Goal: Task Accomplishment & Management: Manage account settings

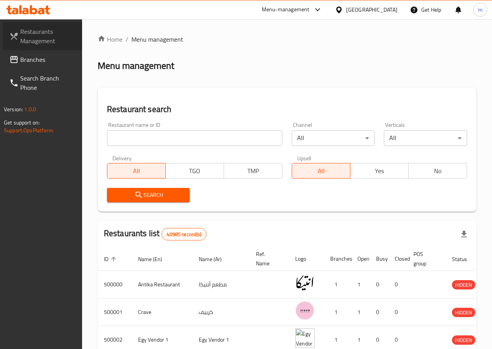
click at [49, 37] on span "Restaurants Management" at bounding box center [48, 36] width 56 height 19
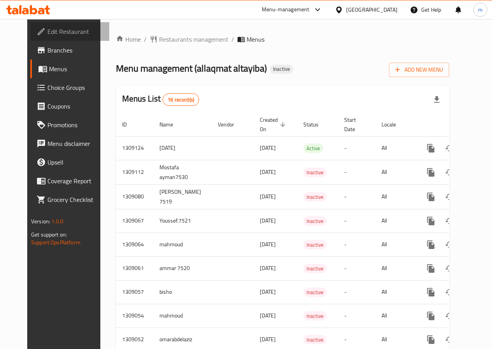
click at [47, 33] on span "Edit Restaurant" at bounding box center [75, 31] width 56 height 9
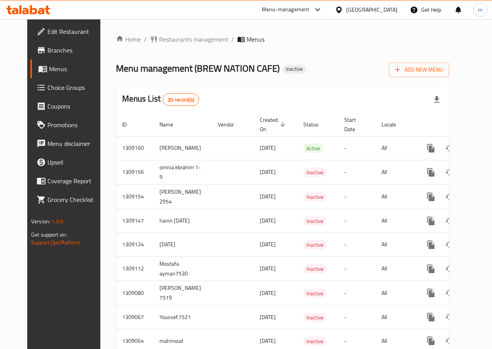
click at [53, 31] on span "Edit Restaurant" at bounding box center [75, 31] width 56 height 9
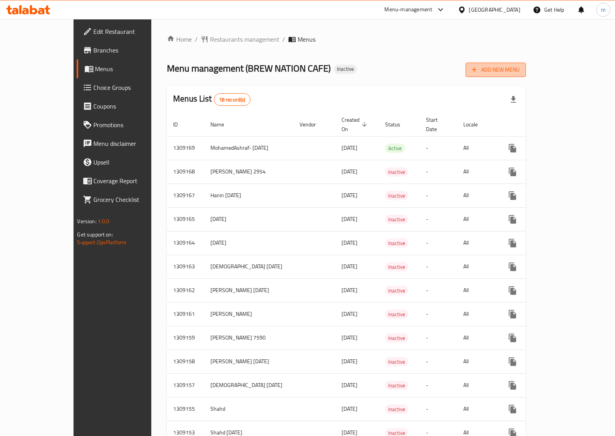
click at [477, 70] on icon "button" at bounding box center [475, 70] width 5 height 5
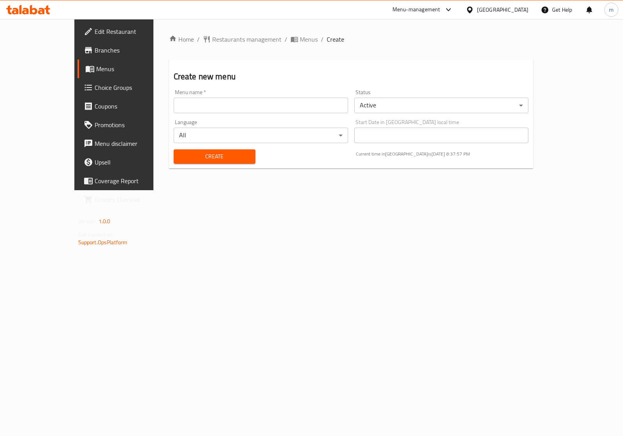
click at [228, 108] on input "text" at bounding box center [261, 106] width 174 height 16
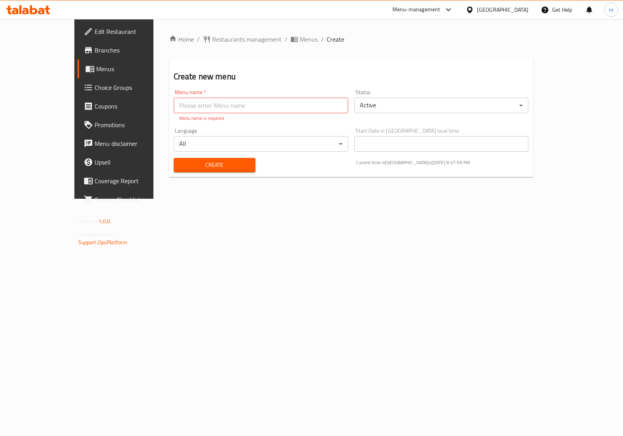
drag, startPoint x: 228, startPoint y: 108, endPoint x: 154, endPoint y: 244, distance: 155.2
click at [154, 199] on div "Home / Restaurants management / Menus / Create Create new menu Menu name   * Me…" at bounding box center [350, 109] width 395 height 180
click at [336, 112] on input "text" at bounding box center [261, 106] width 174 height 16
click at [333, 107] on input "text" at bounding box center [261, 106] width 174 height 16
type input "[PERSON_NAME][DEMOGRAPHIC_DATA] 7581"
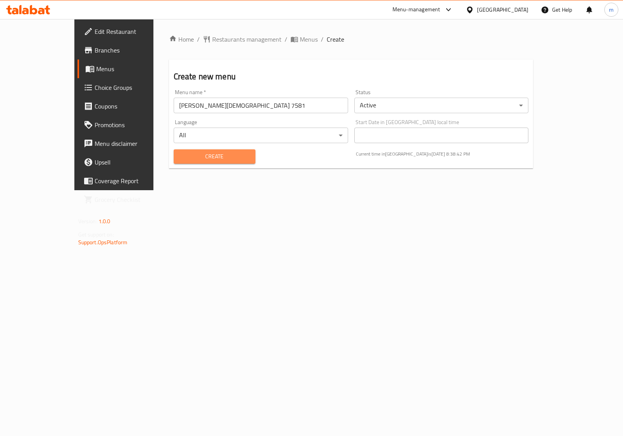
click at [199, 160] on button "Create" at bounding box center [215, 156] width 82 height 14
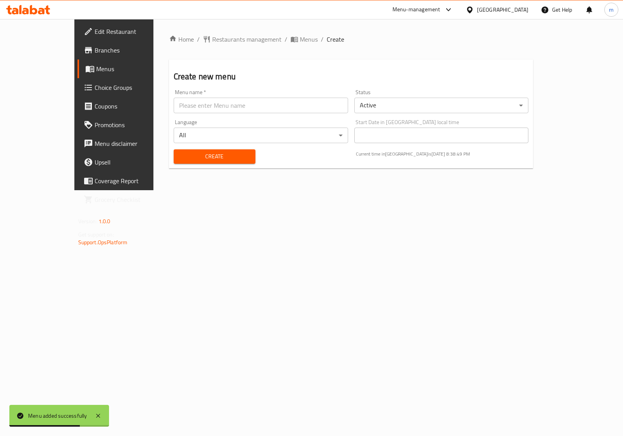
click at [96, 67] on span "Menus" at bounding box center [134, 68] width 76 height 9
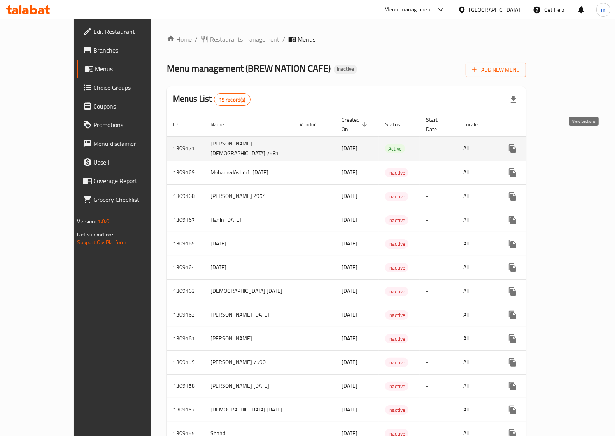
click at [574, 144] on icon "enhanced table" at bounding box center [568, 148] width 9 height 9
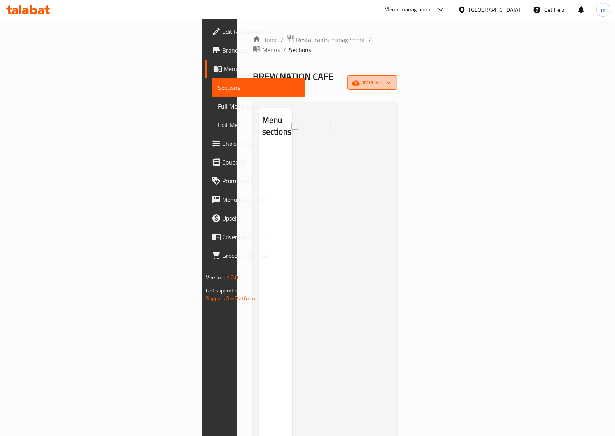
click at [391, 78] on span "import" at bounding box center [372, 83] width 37 height 10
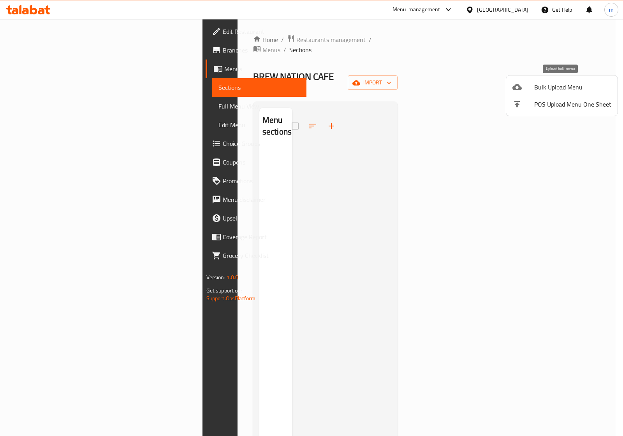
click at [573, 89] on span "Bulk Upload Menu" at bounding box center [572, 87] width 77 height 9
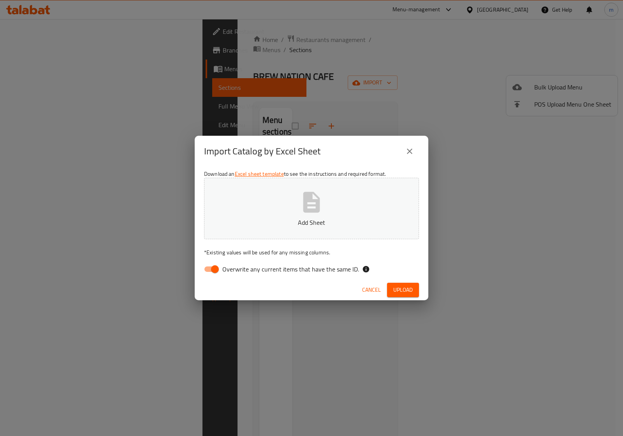
click at [213, 273] on input "Overwrite any current items that have the same ID." at bounding box center [215, 269] width 44 height 15
checkbox input "false"
click at [281, 214] on button "Add Sheet" at bounding box center [311, 209] width 215 height 62
click at [411, 288] on span "Upload" at bounding box center [402, 290] width 19 height 10
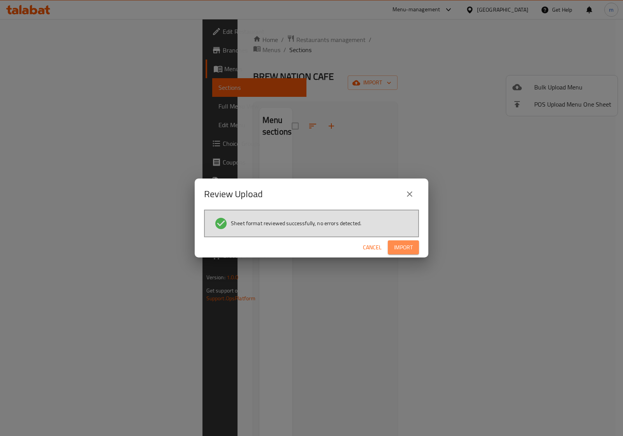
click at [407, 248] on span "Import" at bounding box center [403, 248] width 19 height 10
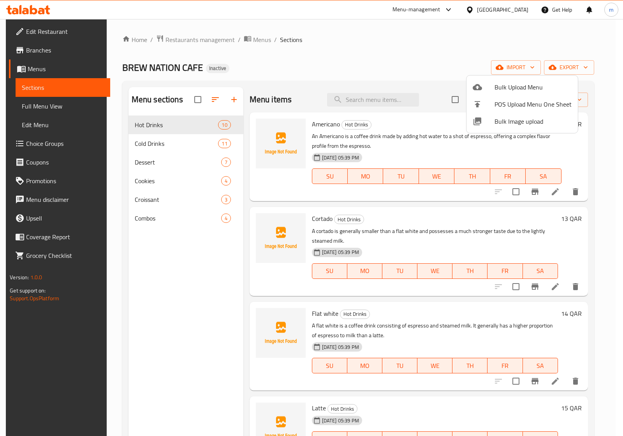
click at [210, 102] on div at bounding box center [311, 218] width 623 height 436
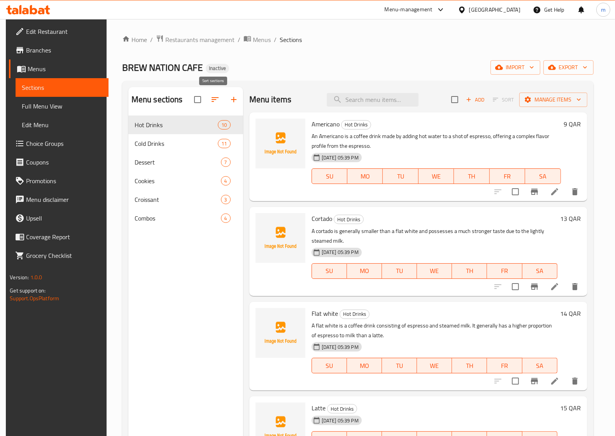
click at [211, 102] on icon "button" at bounding box center [215, 99] width 9 height 9
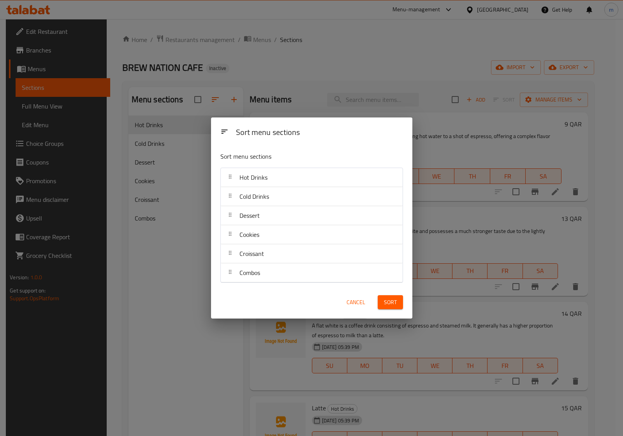
click at [210, 102] on div "Sort menu sections Sort menu sections Hot Drinks Cold Drinks Dessert Cookies Cr…" at bounding box center [311, 218] width 623 height 436
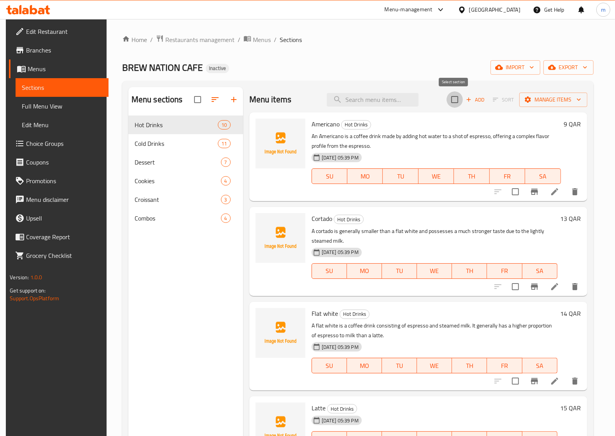
click at [453, 102] on input "checkbox" at bounding box center [455, 99] width 16 height 16
checkbox input "true"
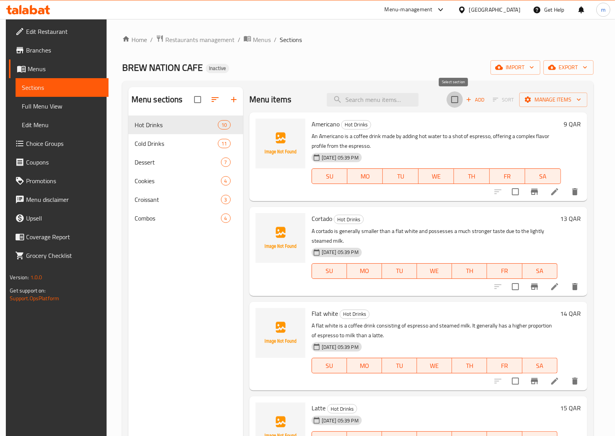
checkbox input "true"
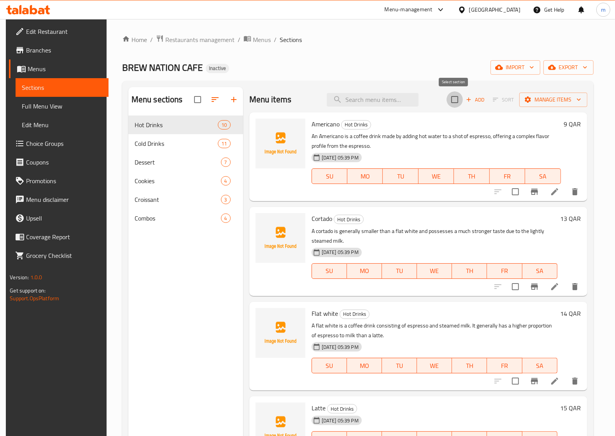
checkbox input "true"
click at [454, 99] on input "checkbox" at bounding box center [455, 99] width 16 height 16
checkbox input "false"
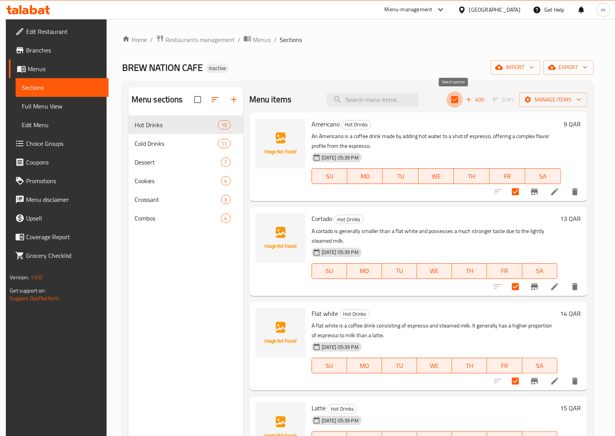
checkbox input "false"
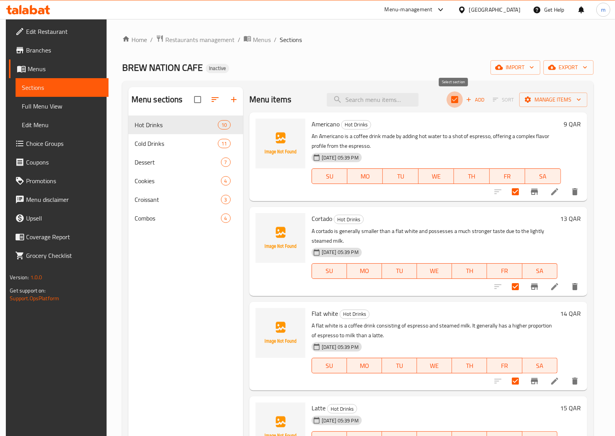
checkbox input "false"
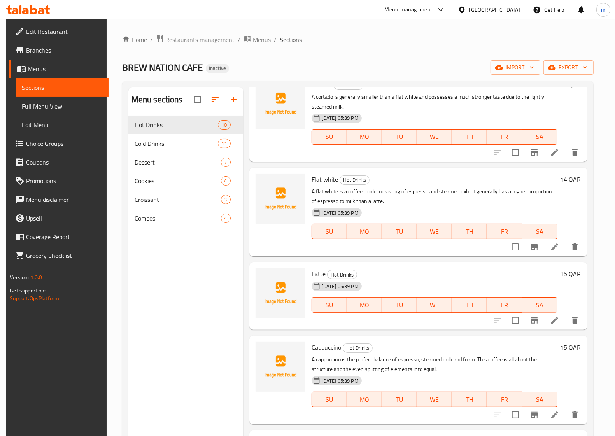
scroll to position [49, 0]
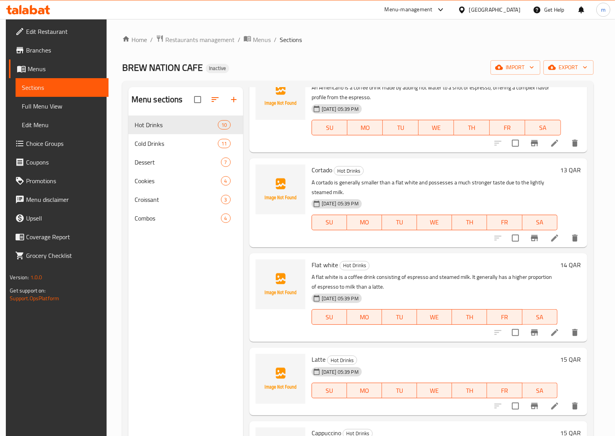
click at [40, 84] on span "Sections" at bounding box center [62, 87] width 81 height 9
click at [38, 67] on span "Menus" at bounding box center [65, 68] width 75 height 9
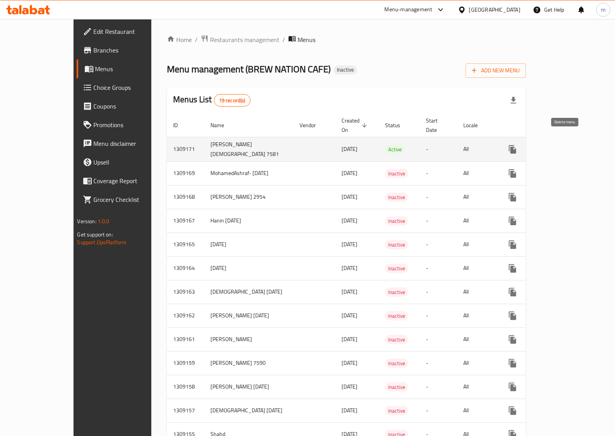
click at [553, 146] on icon "enhanced table" at bounding box center [550, 149] width 5 height 7
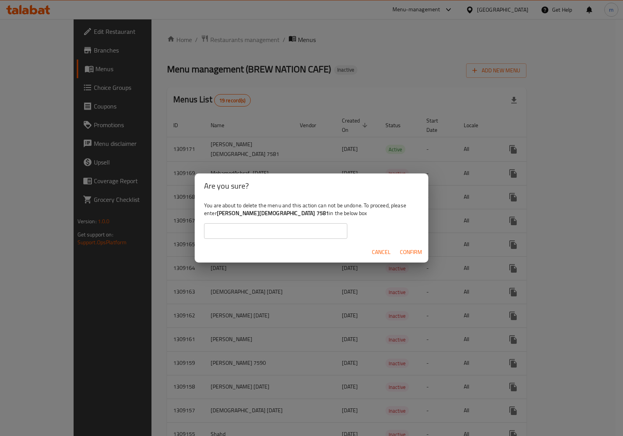
click at [412, 252] on span "Confirm" at bounding box center [411, 253] width 22 height 10
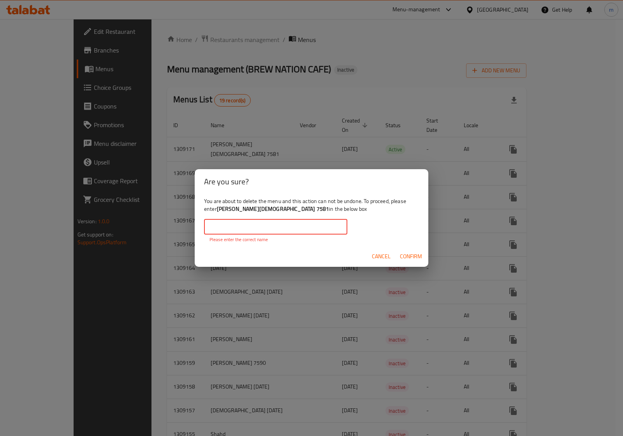
click at [269, 225] on input "text" at bounding box center [275, 227] width 143 height 16
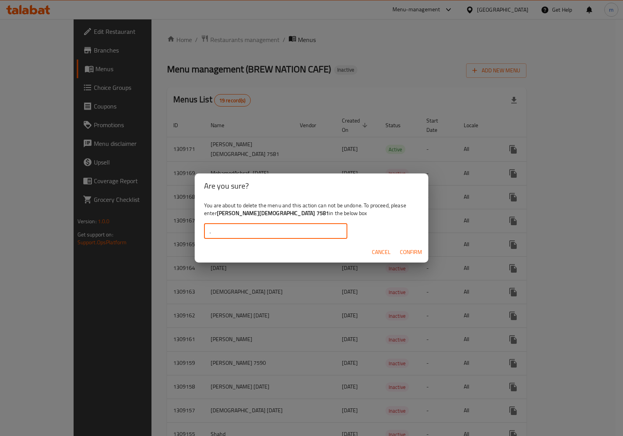
type input "."
click at [409, 253] on span "Confirm" at bounding box center [411, 253] width 22 height 10
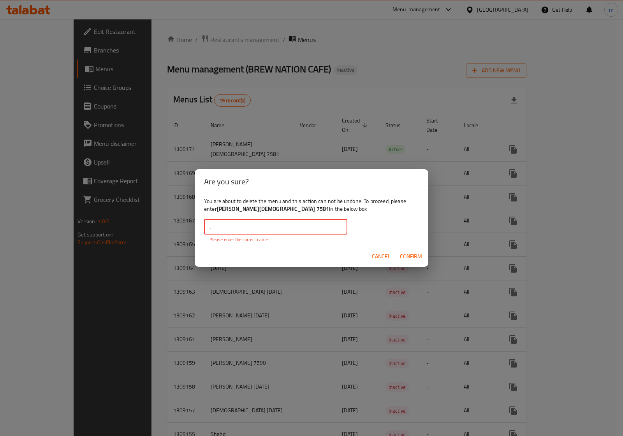
click at [279, 227] on input "." at bounding box center [275, 227] width 143 height 16
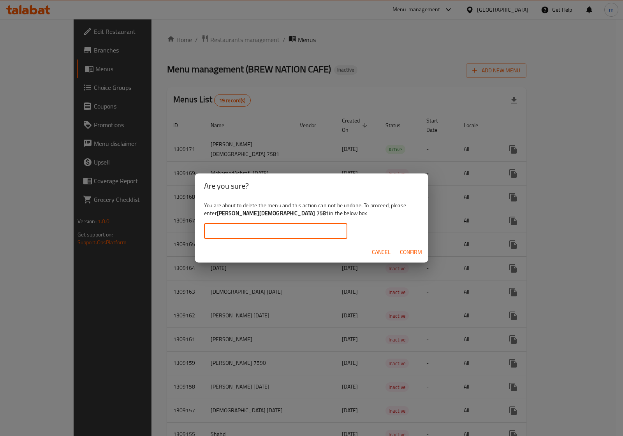
click at [264, 214] on b "mohamed islam 7581" at bounding box center [273, 213] width 112 height 10
drag, startPoint x: 264, startPoint y: 214, endPoint x: 226, endPoint y: 211, distance: 38.3
click at [226, 211] on b "mohamed islam 7581" at bounding box center [273, 213] width 112 height 10
copy b "mohamed islam 7581"
click at [234, 231] on input "text" at bounding box center [275, 231] width 143 height 16
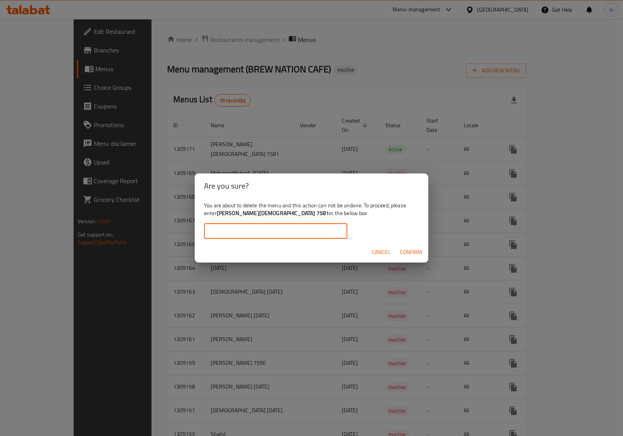
paste input "mohamed islam 7581"
type input "mohamed islam 7581"
click at [407, 256] on span "Confirm" at bounding box center [411, 253] width 22 height 10
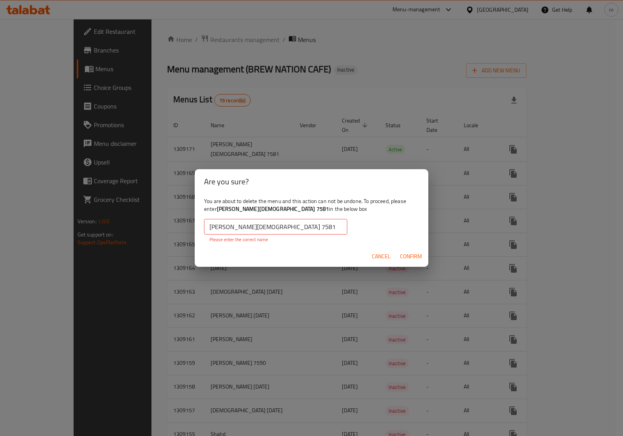
click at [209, 224] on input "mohamed islam 7581" at bounding box center [275, 227] width 143 height 16
click at [406, 250] on button "Confirm" at bounding box center [411, 257] width 28 height 14
click at [406, 252] on span "Confirm" at bounding box center [411, 257] width 22 height 10
click at [273, 226] on input "mohamed islam 7581" at bounding box center [275, 227] width 143 height 16
click at [408, 254] on span "Confirm" at bounding box center [411, 257] width 22 height 10
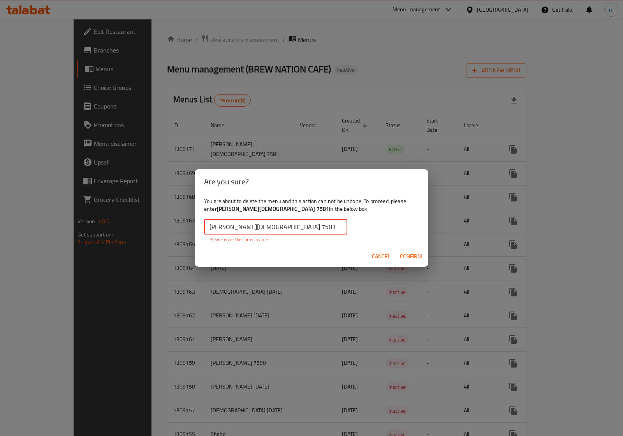
click at [209, 228] on input "mohamed islam 7581" at bounding box center [275, 227] width 143 height 16
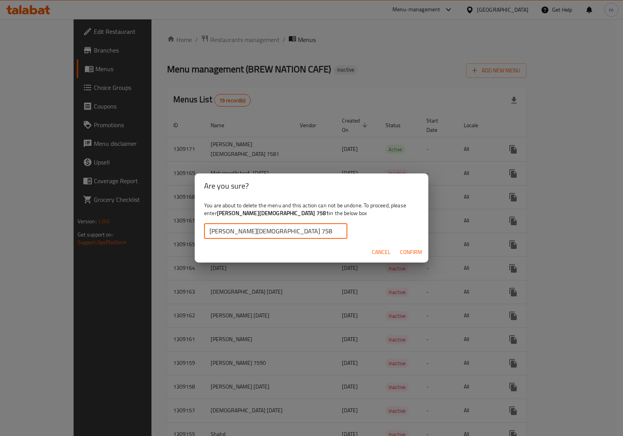
type input "mohamed islam 7581"
click at [406, 252] on span "Confirm" at bounding box center [411, 253] width 22 height 10
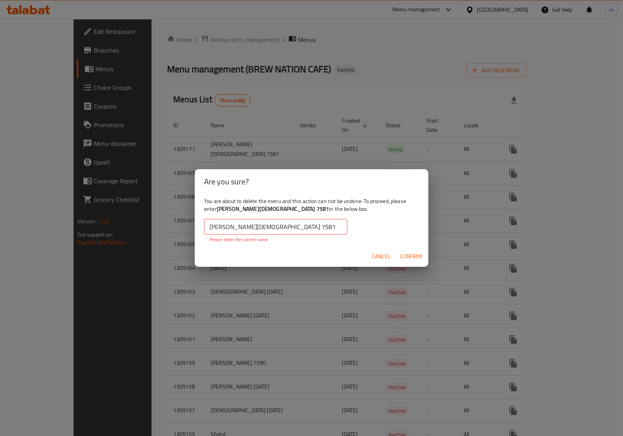
click at [319, 230] on input "mohamed islam 7581" at bounding box center [275, 227] width 143 height 16
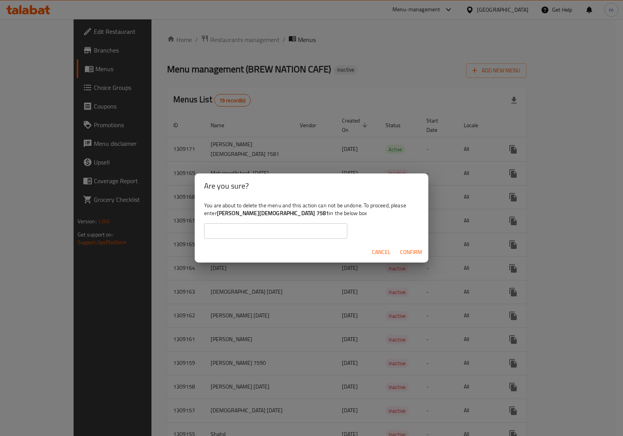
click at [265, 213] on b "mohamed islam 7581" at bounding box center [273, 213] width 112 height 10
drag, startPoint x: 265, startPoint y: 213, endPoint x: 230, endPoint y: 213, distance: 35.8
click at [230, 213] on b "mohamed islam 7581" at bounding box center [273, 213] width 112 height 10
copy b "mohamed islam 7581"
click at [220, 227] on input "text" at bounding box center [275, 231] width 143 height 16
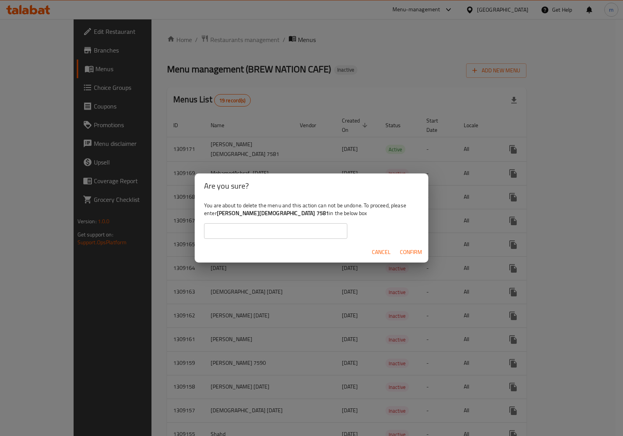
paste input "mohamed islam 7581"
type input "mohamed islam 7581"
click at [411, 250] on span "Confirm" at bounding box center [411, 253] width 22 height 10
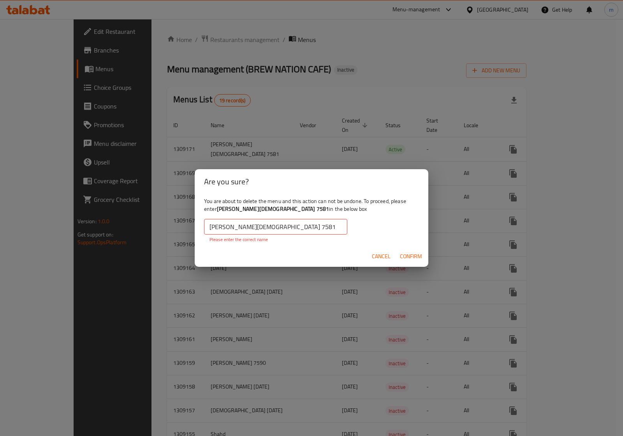
click at [229, 237] on p "Please enter the correct name" at bounding box center [275, 239] width 132 height 7
click at [274, 228] on input "mohamed islam 7581" at bounding box center [275, 227] width 143 height 16
click at [207, 228] on input "mohamed islam 7581" at bounding box center [275, 227] width 143 height 16
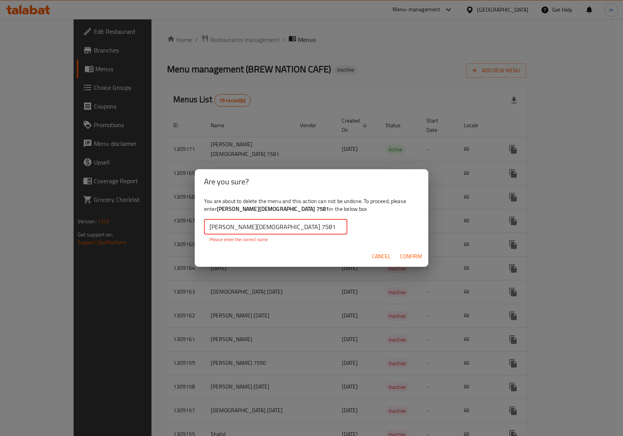
click at [207, 228] on input "mohamed islam 7581" at bounding box center [275, 227] width 143 height 16
click at [301, 239] on p "Please enter the correct name" at bounding box center [275, 239] width 132 height 7
click at [304, 226] on input "mohamed islam 7581" at bounding box center [275, 227] width 143 height 16
click at [408, 255] on span "Confirm" at bounding box center [411, 257] width 22 height 10
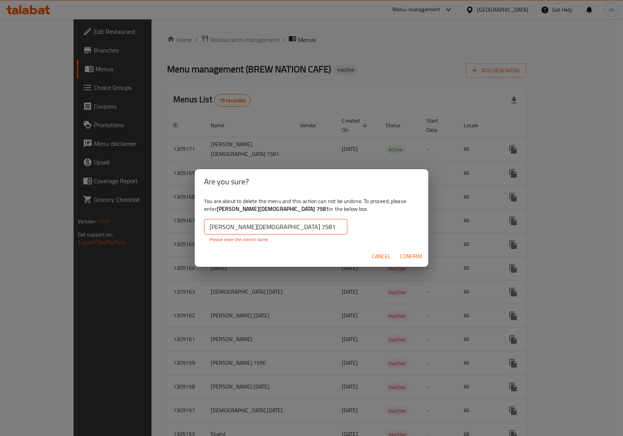
click at [408, 255] on span "Confirm" at bounding box center [411, 257] width 22 height 10
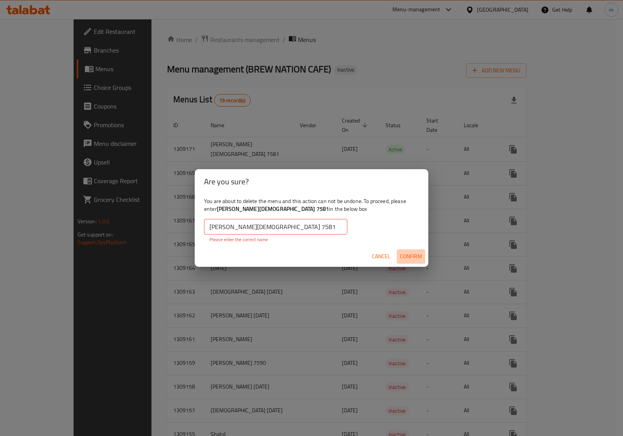
click at [408, 255] on span "Confirm" at bounding box center [411, 257] width 22 height 10
click at [384, 256] on span "Cancel" at bounding box center [381, 257] width 19 height 10
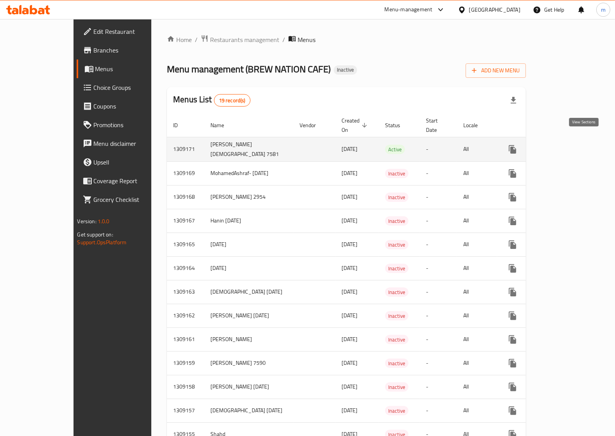
click at [574, 145] on icon "enhanced table" at bounding box center [568, 149] width 9 height 9
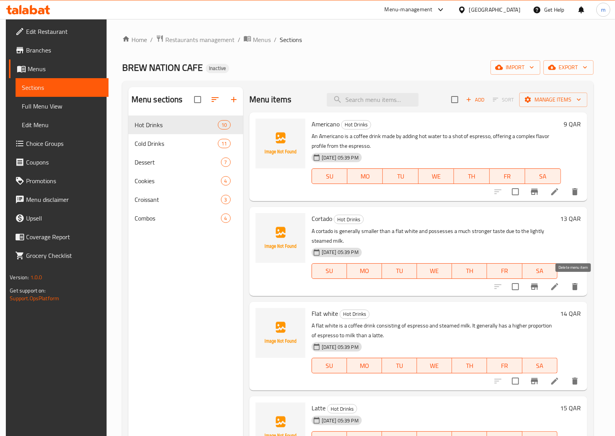
click at [573, 285] on icon "delete" at bounding box center [575, 286] width 5 height 7
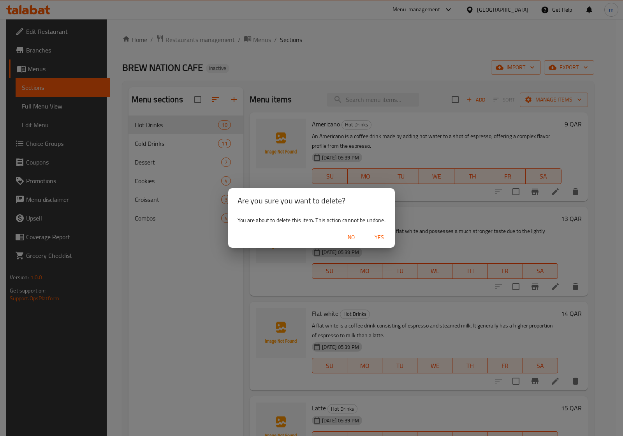
click at [380, 238] on span "Yes" at bounding box center [379, 238] width 19 height 10
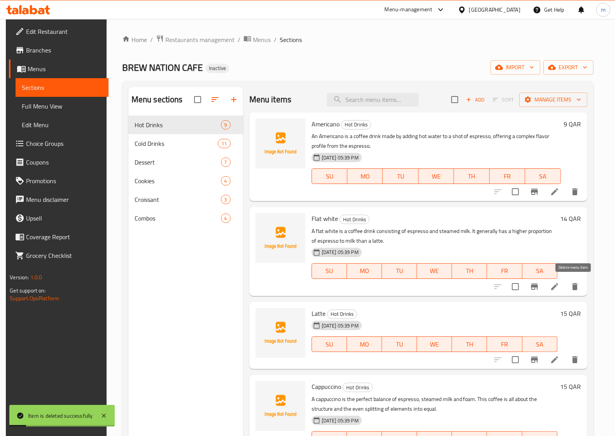
click at [573, 286] on icon "delete" at bounding box center [575, 286] width 5 height 7
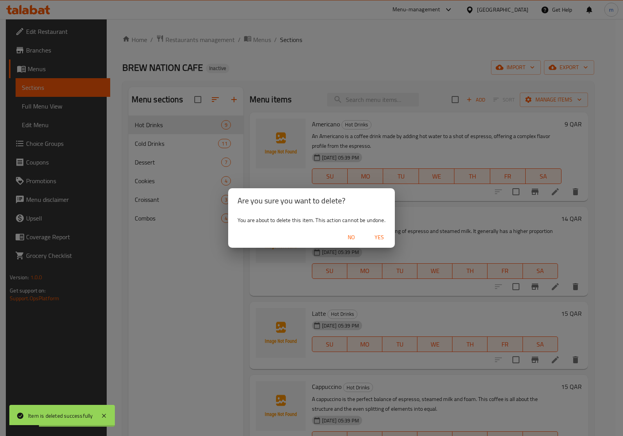
click at [374, 241] on span "Yes" at bounding box center [379, 238] width 19 height 10
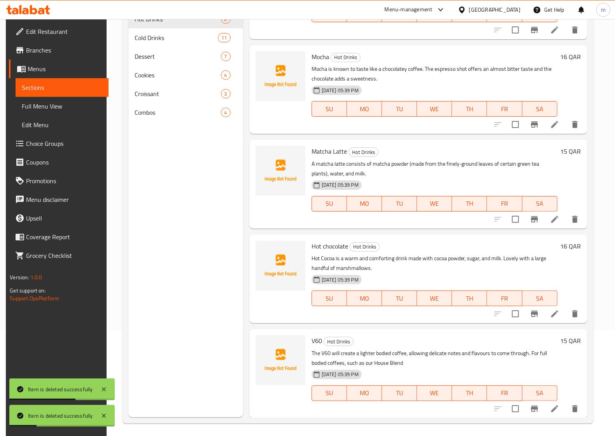
scroll to position [109, 0]
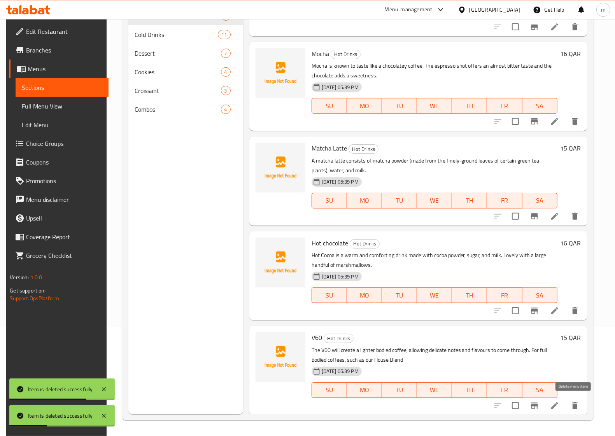
click at [575, 410] on button "delete" at bounding box center [575, 406] width 19 height 19
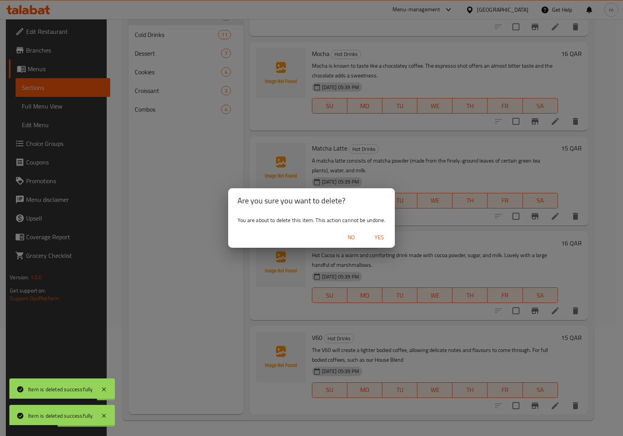
click at [383, 235] on span "Yes" at bounding box center [379, 238] width 19 height 10
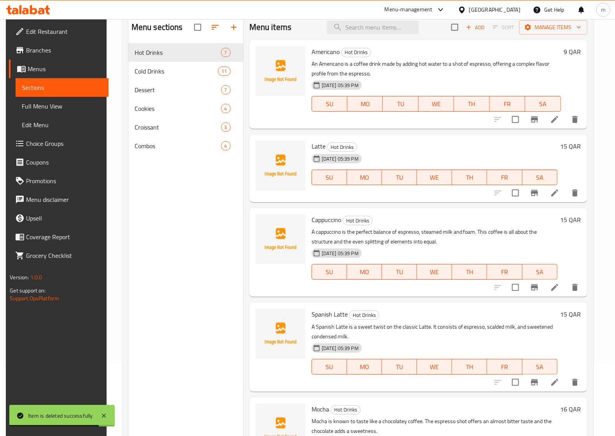
scroll to position [0, 0]
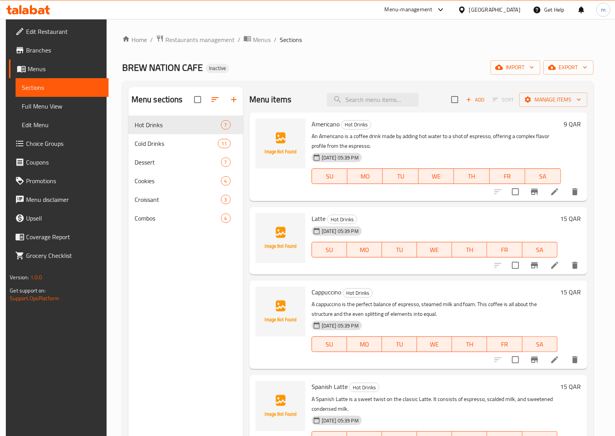
click at [453, 158] on div "01-09-2025 05:39 PM SU MO TU WE TH FR SA" at bounding box center [437, 171] width 256 height 42
click at [285, 156] on img at bounding box center [281, 144] width 50 height 50
click at [557, 197] on li at bounding box center [555, 192] width 22 height 14
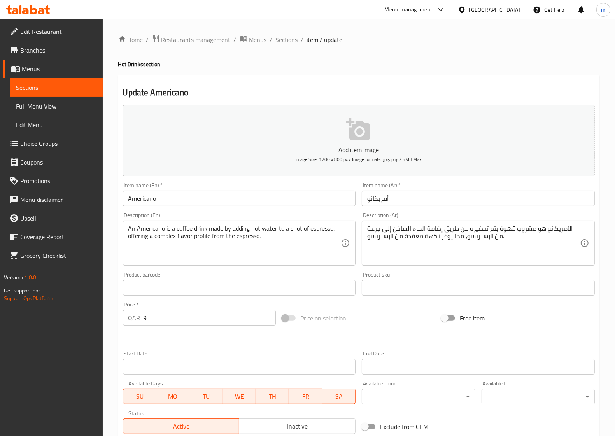
drag, startPoint x: 366, startPoint y: 238, endPoint x: 531, endPoint y: 235, distance: 165.1
click at [531, 235] on div "الأمريكانو هو مشروب قهوة يتم تحضيره عن طريق إضافة الماء الساخن إلى جرعة من الإس…" at bounding box center [478, 243] width 233 height 45
drag, startPoint x: 576, startPoint y: 230, endPoint x: 425, endPoint y: 237, distance: 151.2
click at [412, 237] on textarea "الأمريكانو هو مشروب قهوة يتم تحضيره عن طريق إضافة الماء الساخن إلى جرعة من الإس…" at bounding box center [473, 243] width 213 height 37
click at [416, 250] on textarea "الأمريكانو هو مشروب قهوة يتم تحضيره عن طريق إضافة الماء الساخن إلى جرعة من الإس…" at bounding box center [473, 243] width 213 height 37
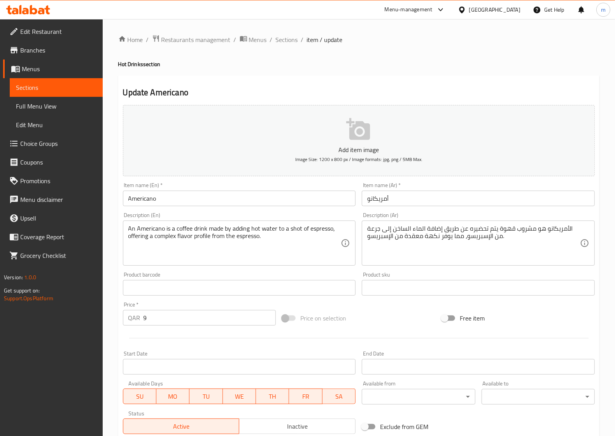
drag, startPoint x: 366, startPoint y: 238, endPoint x: 554, endPoint y: 234, distance: 187.3
click at [554, 234] on div "الأمريكانو هو مشروب قهوة يتم تحضيره عن طريق إضافة الماء الساخن إلى جرعة من الإس…" at bounding box center [478, 243] width 233 height 45
click at [514, 246] on textarea "الأمريكانو هو مشروب قهوة يتم تحضيره عن طريق إضافة الماء الساخن إلى جرعة من الإس…" at bounding box center [473, 243] width 213 height 37
drag, startPoint x: 514, startPoint y: 246, endPoint x: 440, endPoint y: 247, distance: 73.6
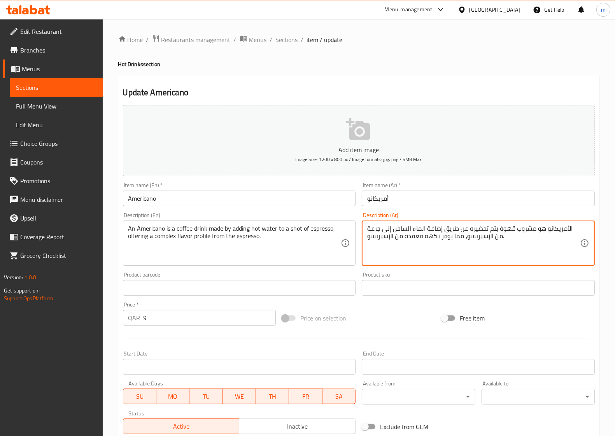
click at [440, 247] on textarea "الأمريكانو هو مشروب قهوة يتم تحضيره عن طريق إضافة الماء الساخن إلى جرعة من الإس…" at bounding box center [473, 243] width 213 height 37
drag, startPoint x: 500, startPoint y: 238, endPoint x: 571, endPoint y: 230, distance: 70.9
click at [571, 230] on textarea "الأمريكانو هو مشروب قهوة يتم تحضيره عن طريق إضافة الماء الساخن إلى جرعة من الإس…" at bounding box center [473, 243] width 213 height 37
paste textarea "الأمريكانو هو مشروب قهوة يتم تحضيره عن طريق إضافة الماء الساخن إلى جرعة من الإس…"
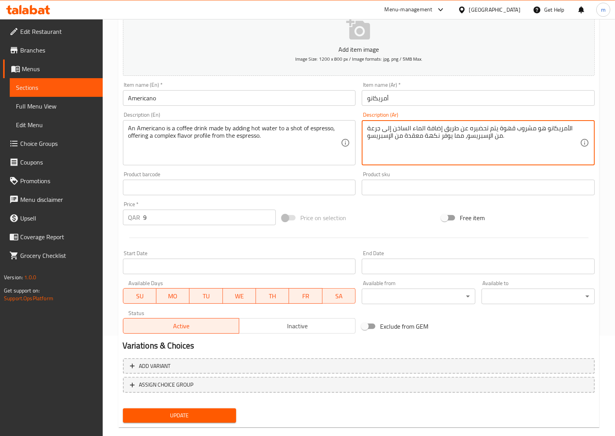
scroll to position [112, 0]
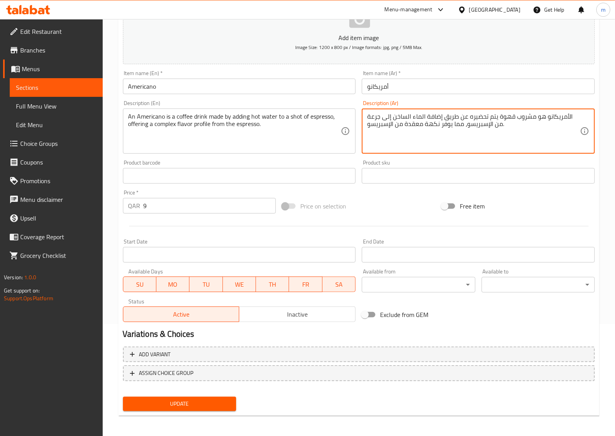
type textarea "الأمريكانو هو مشروب قهوة يتم تحضيره عن طريق إضافة الماء الساخن إلى جرعة من الإس…"
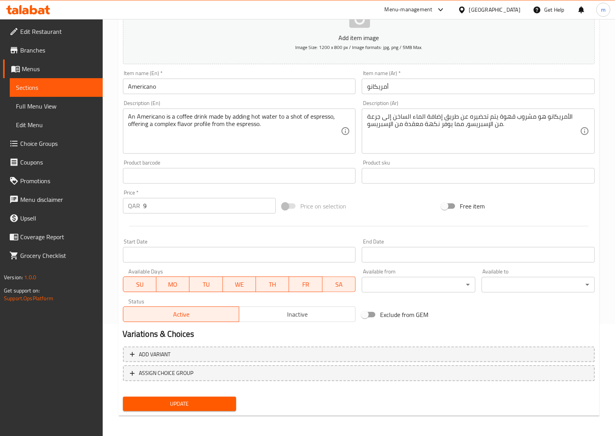
click at [203, 403] on span "Update" at bounding box center [179, 404] width 101 height 10
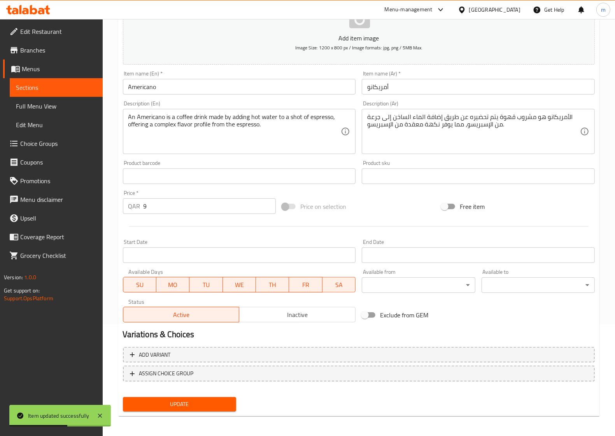
scroll to position [0, 0]
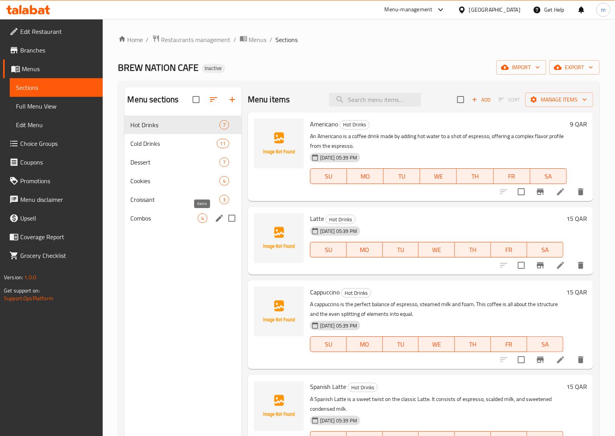
click at [199, 218] on span "4" at bounding box center [202, 218] width 9 height 7
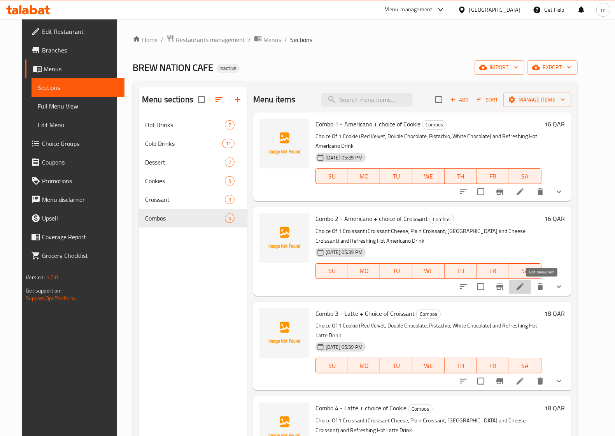
click at [525, 291] on icon at bounding box center [520, 286] width 9 height 9
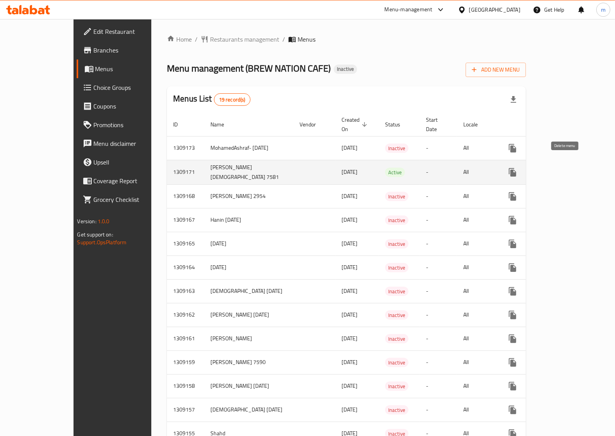
click at [555, 168] on icon "enhanced table" at bounding box center [550, 172] width 9 height 9
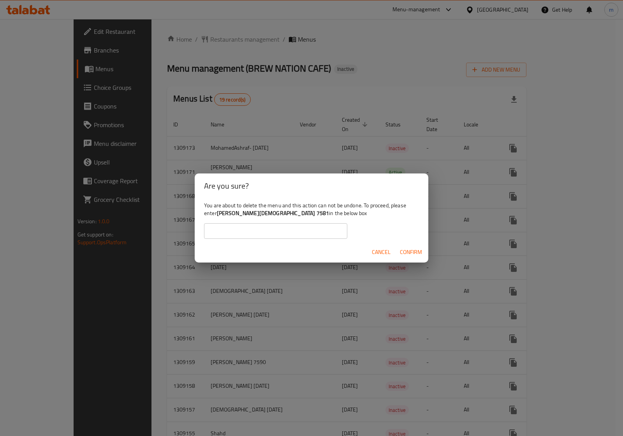
click at [310, 233] on input "text" at bounding box center [275, 231] width 143 height 16
click at [398, 254] on button "Confirm" at bounding box center [411, 252] width 28 height 14
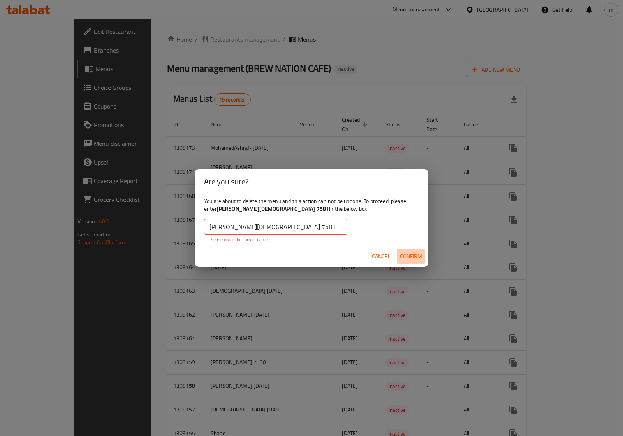
click at [398, 254] on button "Confirm" at bounding box center [411, 257] width 28 height 14
click at [255, 228] on input "mohamed islam 7581" at bounding box center [275, 227] width 143 height 16
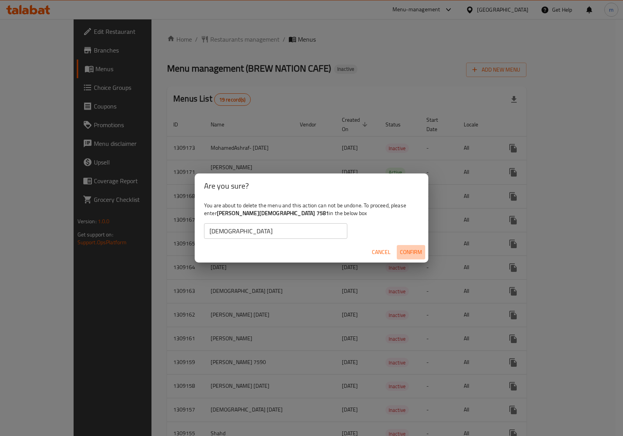
click at [407, 252] on span "Confirm" at bounding box center [411, 253] width 22 height 10
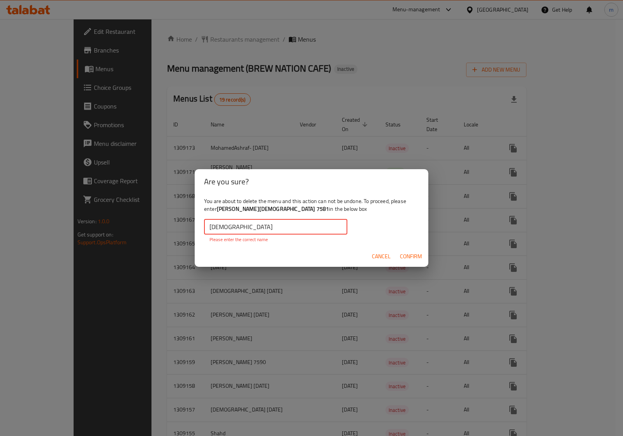
click at [291, 225] on input "mohamedislam7581" at bounding box center [275, 227] width 143 height 16
click at [250, 230] on input "mohamedislam7581" at bounding box center [275, 227] width 143 height 16
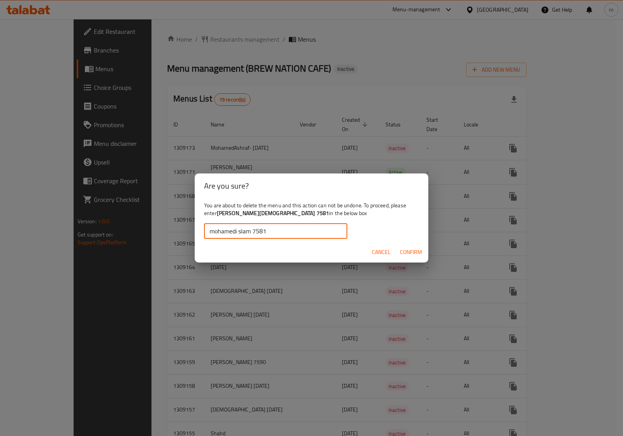
click at [237, 230] on input "mohamedi slam 7581" at bounding box center [275, 231] width 143 height 16
click at [289, 232] on input "mohamed islam 7581" at bounding box center [275, 231] width 143 height 16
type input "mohamed islam 7581"
click at [382, 252] on span "Cancel" at bounding box center [381, 253] width 19 height 10
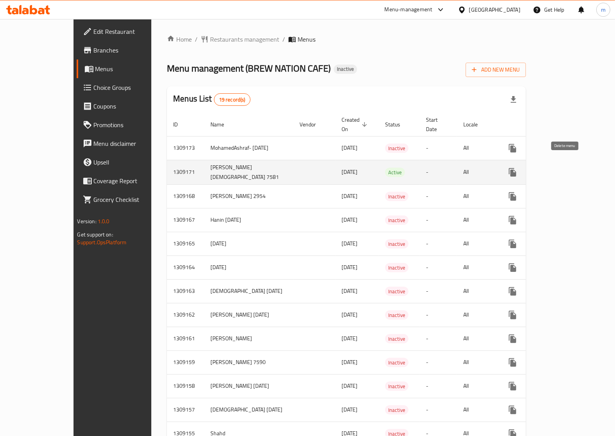
click at [553, 169] on icon "enhanced table" at bounding box center [550, 172] width 5 height 7
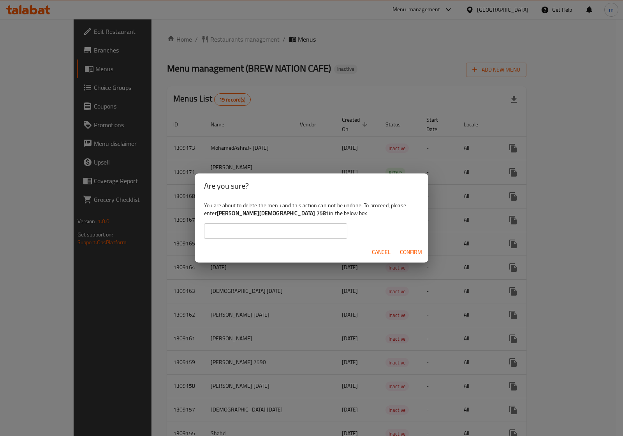
click at [264, 213] on b "mohamed islam 7581" at bounding box center [273, 213] width 112 height 10
click at [217, 232] on input "text" at bounding box center [275, 231] width 143 height 16
type input "mohamed islam 7581"
click at [405, 251] on span "Confirm" at bounding box center [411, 253] width 22 height 10
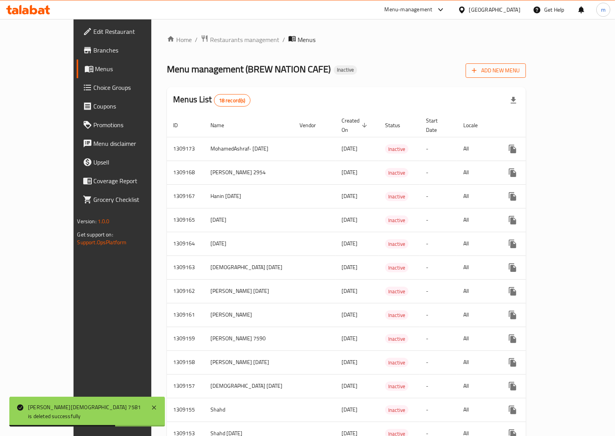
click at [520, 67] on span "Add New Menu" at bounding box center [496, 71] width 48 height 10
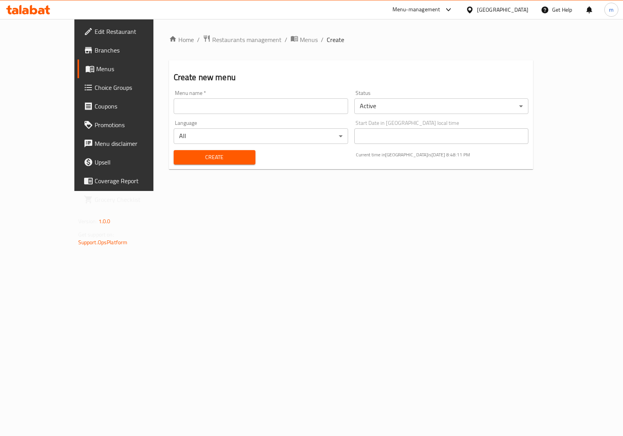
click at [177, 105] on input "text" at bounding box center [261, 106] width 174 height 16
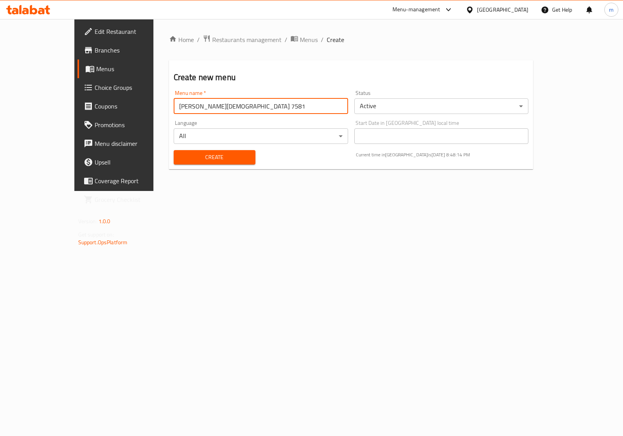
click at [193, 104] on input "mohamed islam 7581" at bounding box center [261, 106] width 174 height 16
type input "mohamed islam 7581 1/9/2025"
click at [216, 162] on span "Create" at bounding box center [214, 158] width 69 height 10
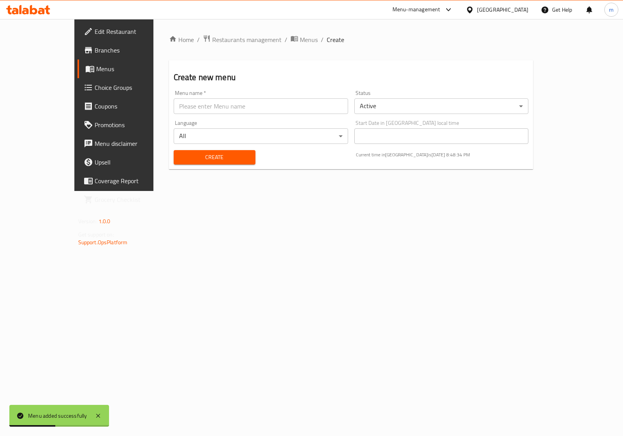
click at [96, 72] on span "Menus" at bounding box center [134, 68] width 76 height 9
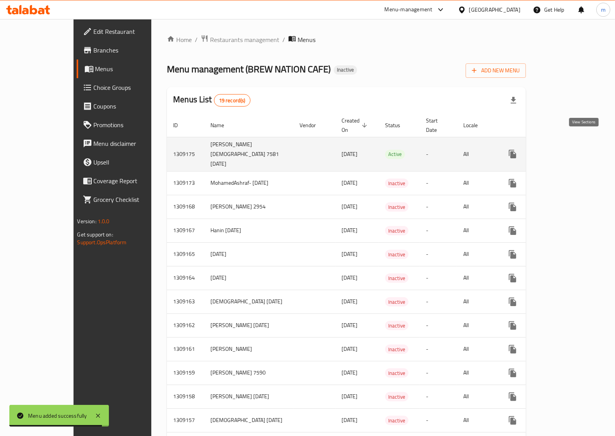
click at [574, 149] on icon "enhanced table" at bounding box center [568, 153] width 9 height 9
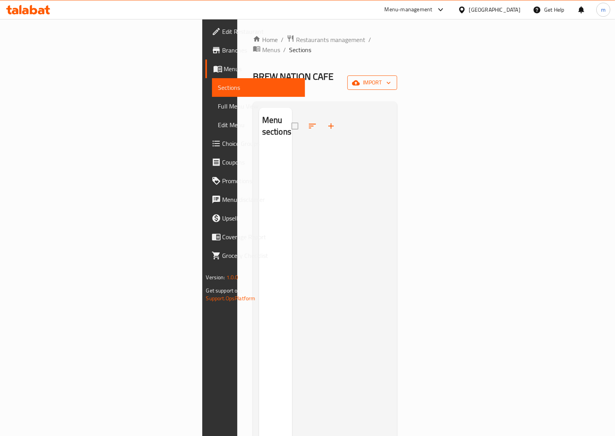
click at [391, 78] on span "import" at bounding box center [372, 83] width 37 height 10
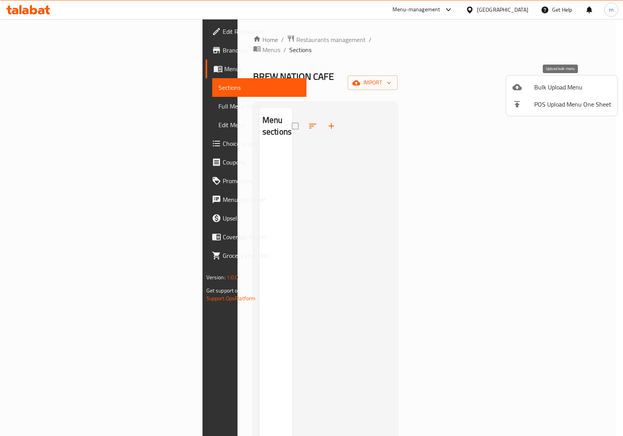
click at [573, 91] on span "Bulk Upload Menu" at bounding box center [572, 87] width 77 height 9
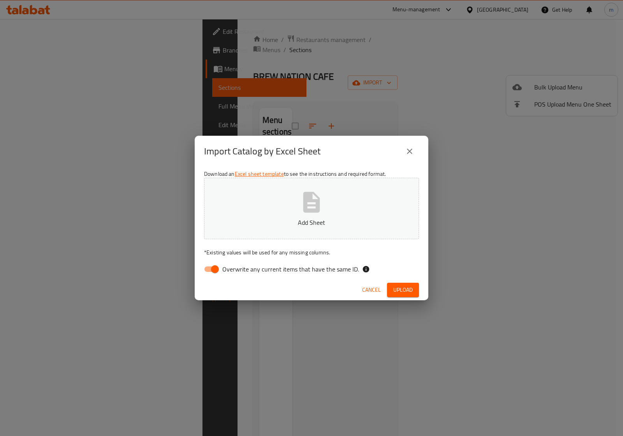
click at [211, 273] on input "Overwrite any current items that have the same ID." at bounding box center [215, 269] width 44 height 15
checkbox input "false"
click at [281, 204] on button "Add Sheet" at bounding box center [311, 209] width 215 height 62
click at [413, 291] on button "Upload" at bounding box center [403, 290] width 32 height 14
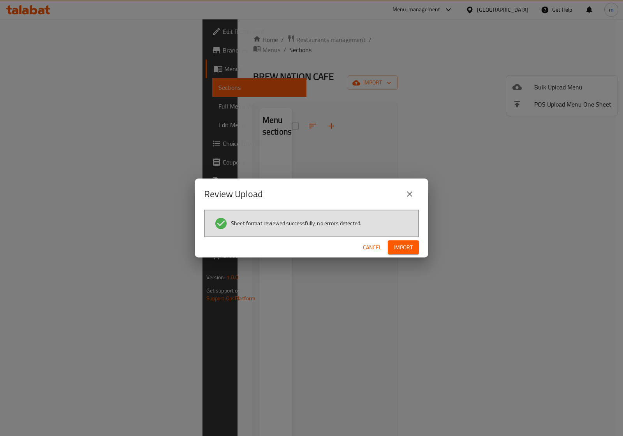
click at [408, 244] on span "Import" at bounding box center [403, 248] width 19 height 10
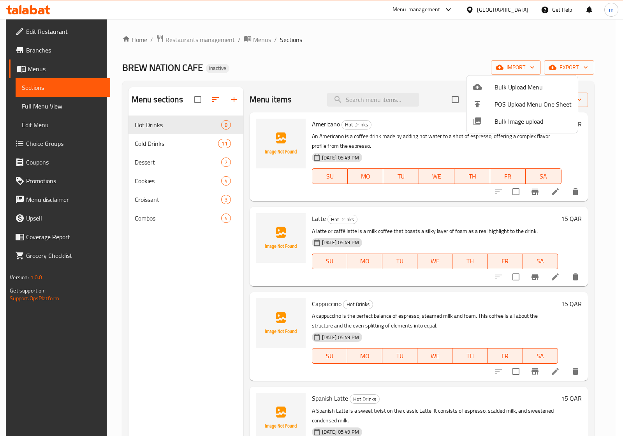
click at [182, 220] on div at bounding box center [311, 218] width 623 height 436
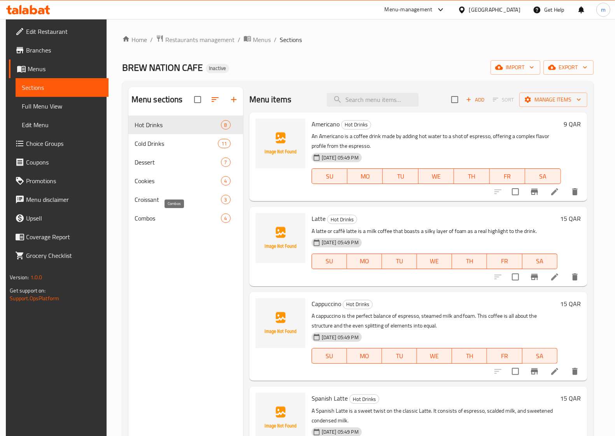
drag, startPoint x: 200, startPoint y: 215, endPoint x: 194, endPoint y: 216, distance: 6.0
click at [200, 215] on span "Combos" at bounding box center [178, 218] width 86 height 9
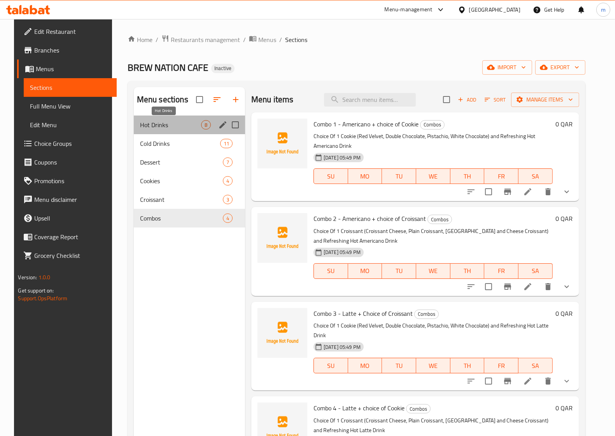
click at [165, 128] on span "Hot Drinks" at bounding box center [170, 124] width 61 height 9
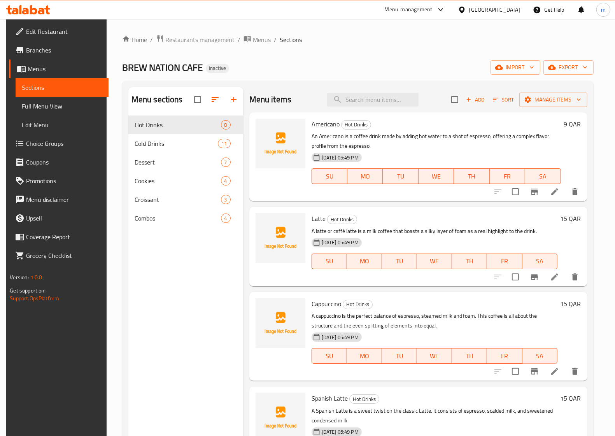
click at [552, 193] on icon at bounding box center [555, 191] width 7 height 7
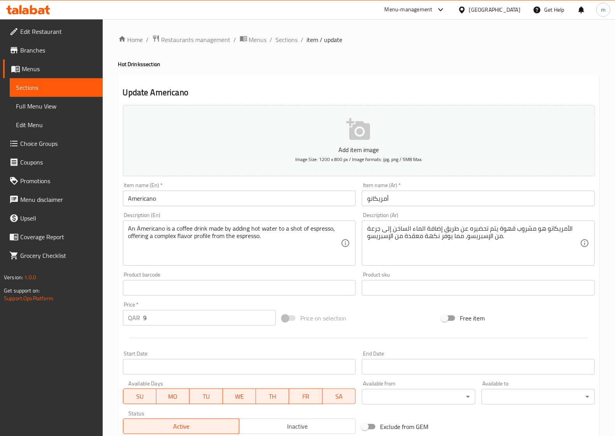
click at [365, 232] on div "الأمريكانو هو مشروب قهوة يتم تحضيره عن طريق إضافة الماء الساخن إلى جرعة من الإس…" at bounding box center [478, 243] width 233 height 45
click at [366, 230] on div "الأمريكانو هو مشروب قهوة يتم تحضيره عن طريق إضافة الماء الساخن إلى جرعة من الإس…" at bounding box center [478, 243] width 233 height 45
click at [368, 230] on textarea "الأمريكانو هو مشروب قهوة يتم تحضيره عن طريق إضافة الماء الساخن إلى جرعة من الإس…" at bounding box center [473, 243] width 213 height 37
click at [371, 227] on textarea "الأمريكانو هو مشروب قهوة يتم تحضيره عن طريق إضافة الماء الساخن إلى جرعة من الإس…" at bounding box center [473, 243] width 213 height 37
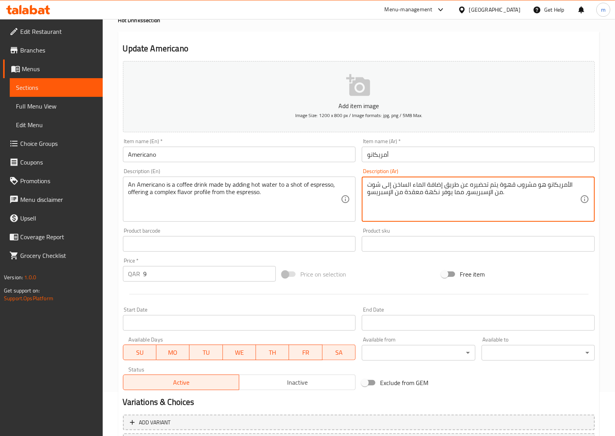
scroll to position [106, 0]
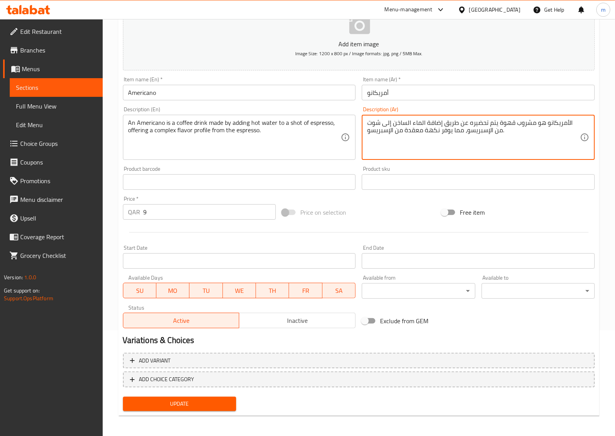
type textarea "الأمريكانو هو مشروب قهوة يتم تحضيره عن طريق إضافة الماء الساخن إلى شوت من الإسب…"
click at [207, 399] on span "Update" at bounding box center [179, 404] width 101 height 10
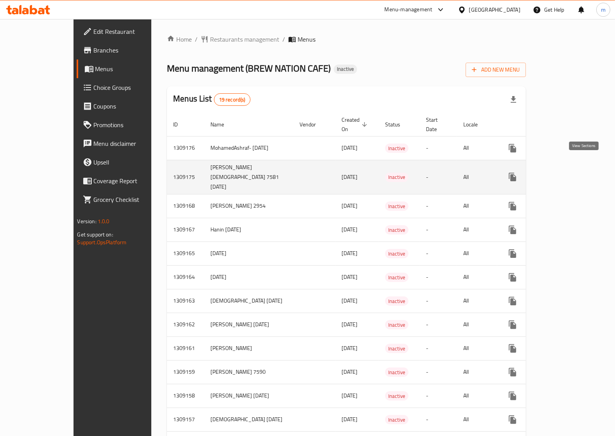
click at [574, 172] on icon "enhanced table" at bounding box center [568, 176] width 9 height 9
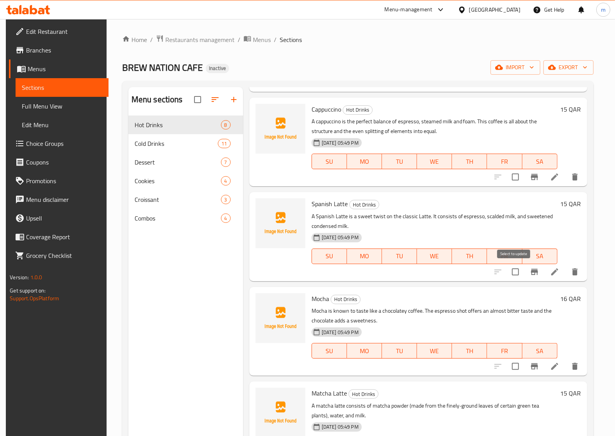
scroll to position [243, 0]
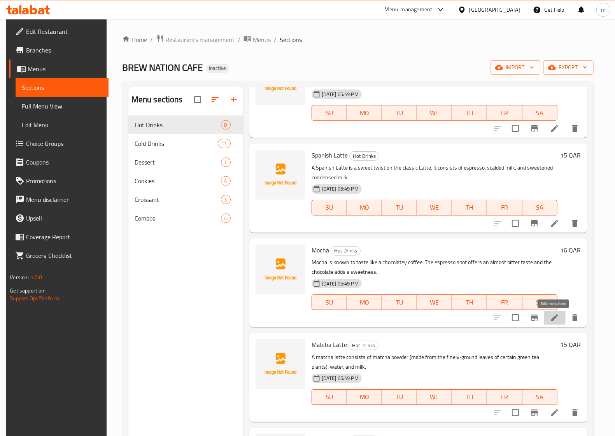
click at [554, 318] on icon at bounding box center [555, 318] width 7 height 7
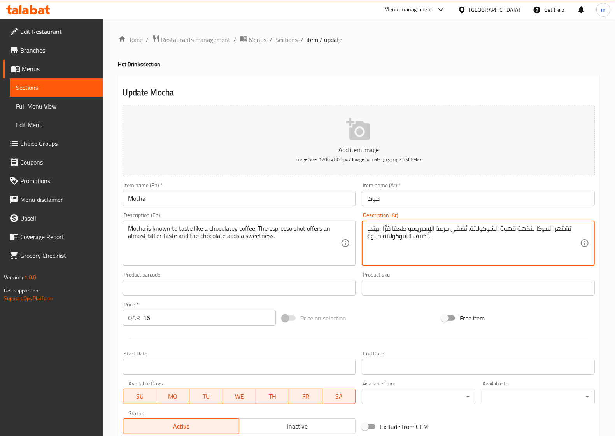
click at [441, 230] on textarea "تشتهر الموكا بنكهة قهوة الشوكولاتة. تُضفي جرعة الإسبريسو طعمًا مُرًّا، بينما تُ…" at bounding box center [473, 243] width 213 height 37
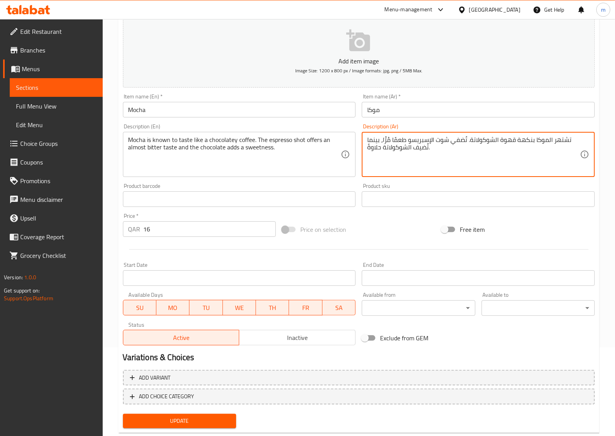
scroll to position [106, 0]
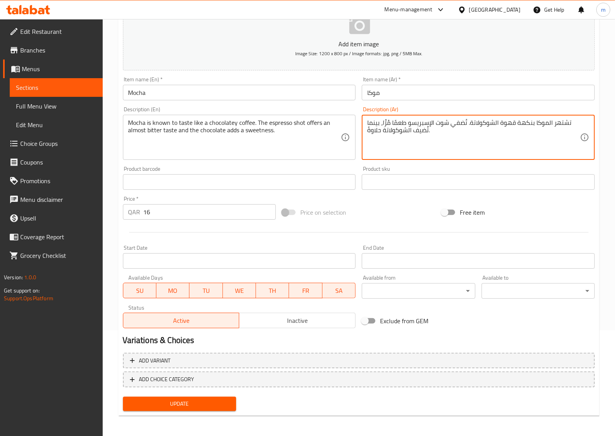
type textarea "تشتهر الموكا بنكهة قهوة الشوكولاتة. تُضفي شوت الإسبريسو طعمًا مُرًّا، بينما تُض…"
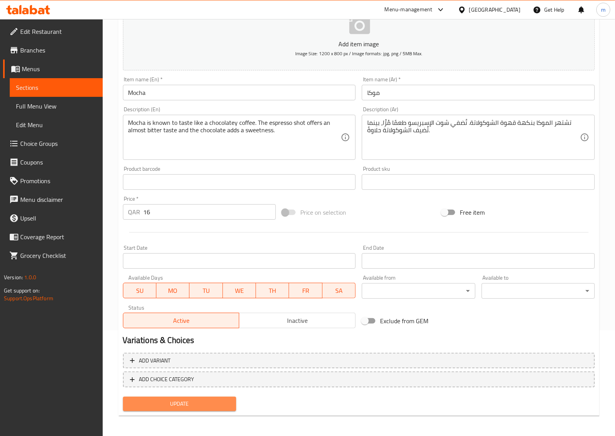
click at [192, 401] on span "Update" at bounding box center [179, 404] width 101 height 10
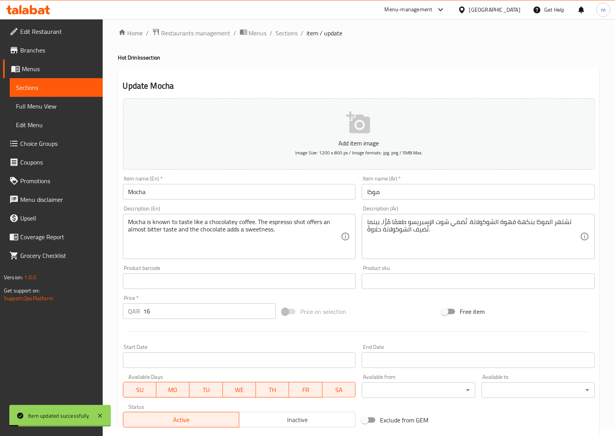
scroll to position [0, 0]
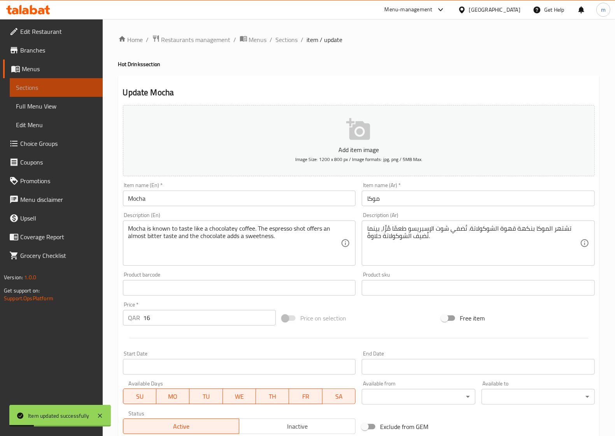
click at [69, 86] on span "Sections" at bounding box center [56, 87] width 81 height 9
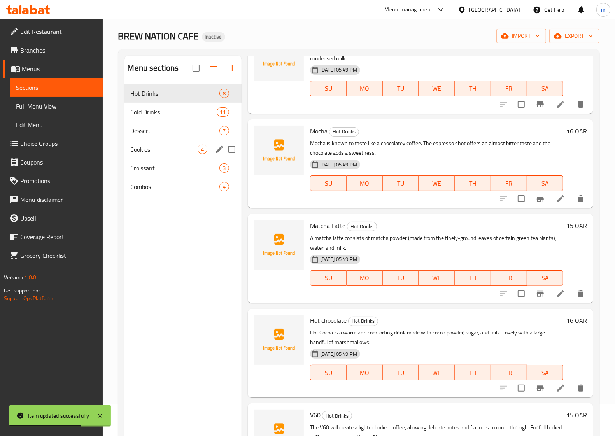
scroll to position [12, 0]
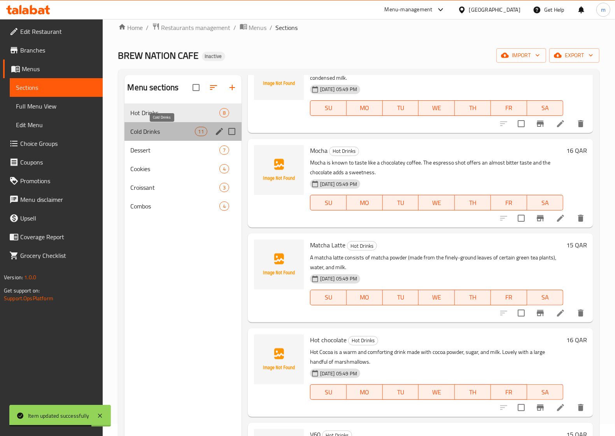
click at [173, 134] on span "Cold Drinks" at bounding box center [163, 131] width 64 height 9
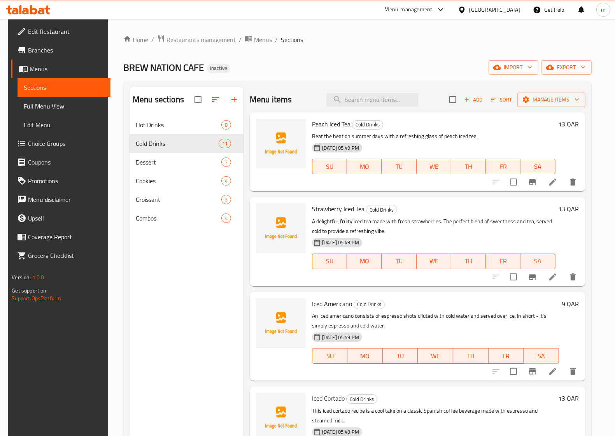
click at [553, 378] on li at bounding box center [553, 372] width 22 height 14
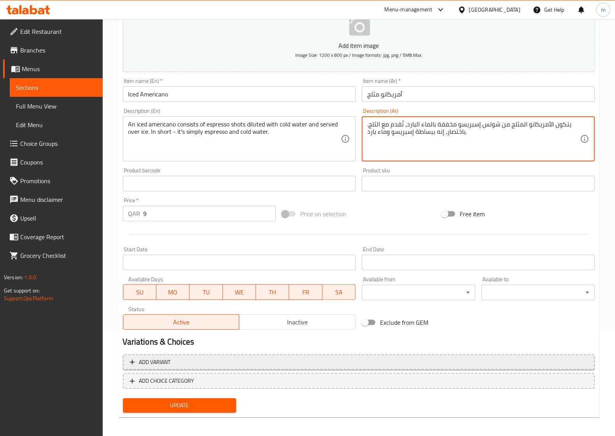
scroll to position [106, 0]
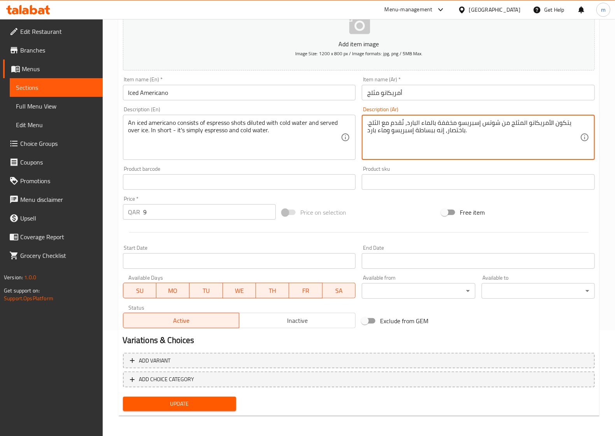
type textarea "يتكون الأمريكانو المثلج من شوتس إسبريسو مخففة بالماء البارد، تُقدم مع الثلج. با…"
click at [213, 403] on span "Update" at bounding box center [179, 404] width 101 height 10
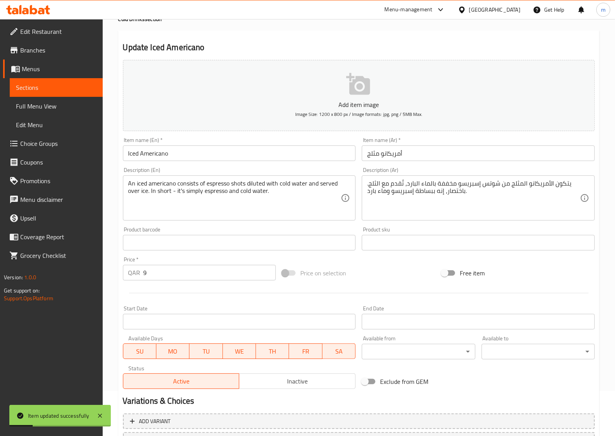
scroll to position [0, 0]
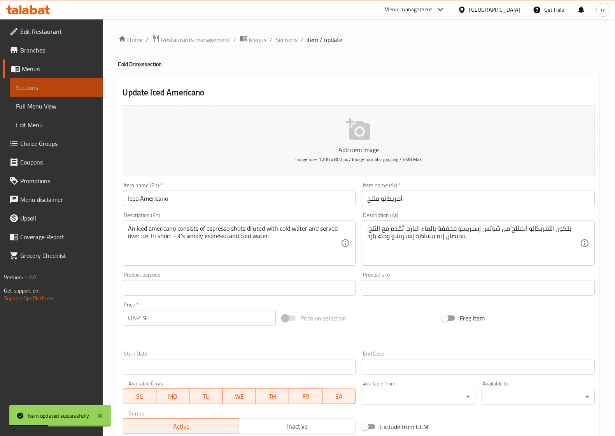
click at [69, 79] on link "Sections" at bounding box center [56, 87] width 93 height 19
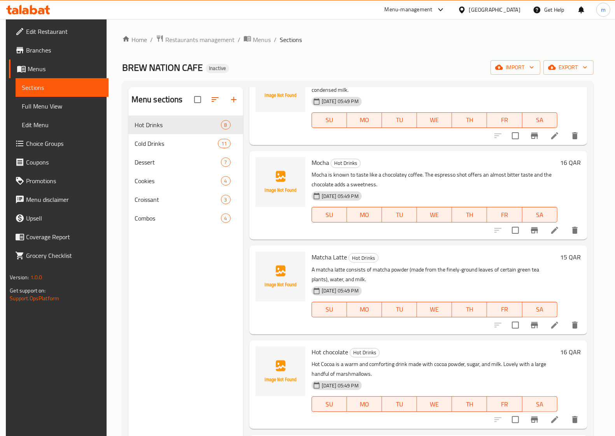
scroll to position [109, 0]
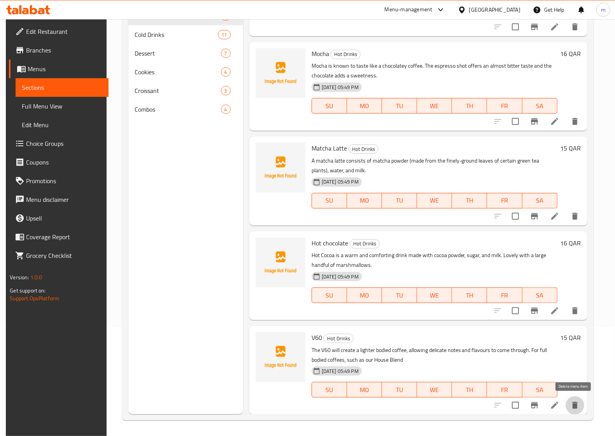
click at [573, 403] on icon "delete" at bounding box center [575, 405] width 9 height 9
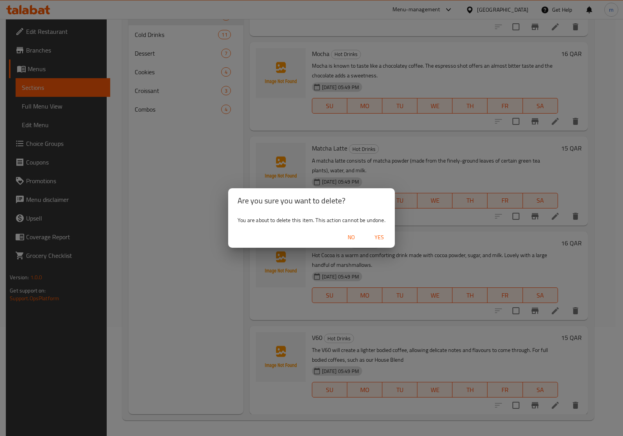
click at [373, 234] on span "Yes" at bounding box center [379, 238] width 19 height 10
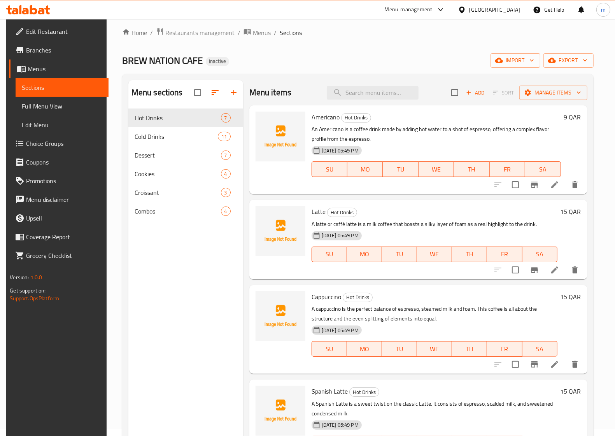
scroll to position [0, 0]
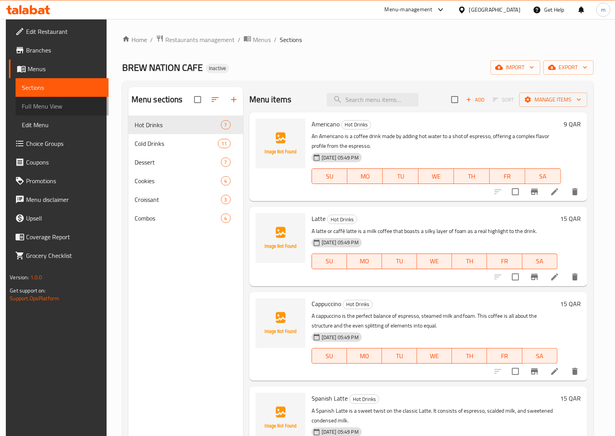
click at [39, 102] on span "Full Menu View" at bounding box center [62, 106] width 81 height 9
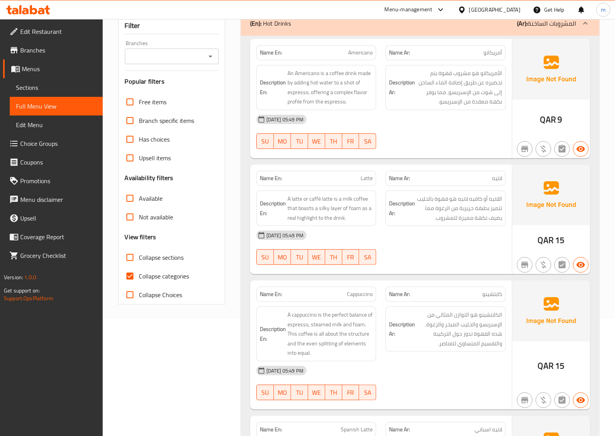
scroll to position [97, 0]
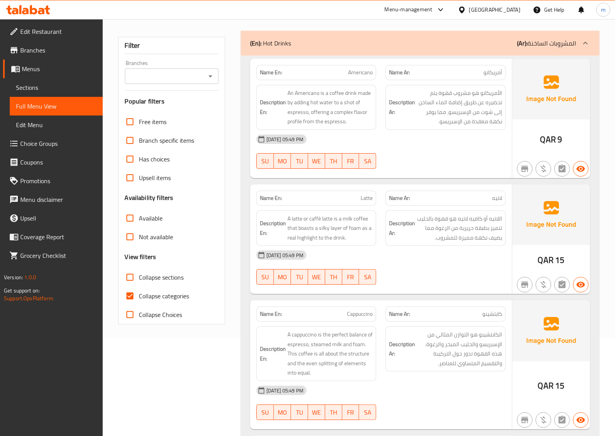
click at [177, 113] on div "Free items" at bounding box center [172, 121] width 94 height 19
click at [128, 112] on input "Free items" at bounding box center [130, 121] width 19 height 19
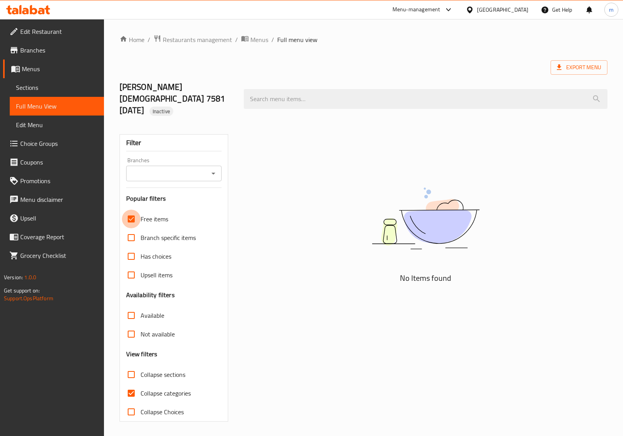
click at [129, 210] on input "Free items" at bounding box center [131, 219] width 19 height 19
checkbox input "false"
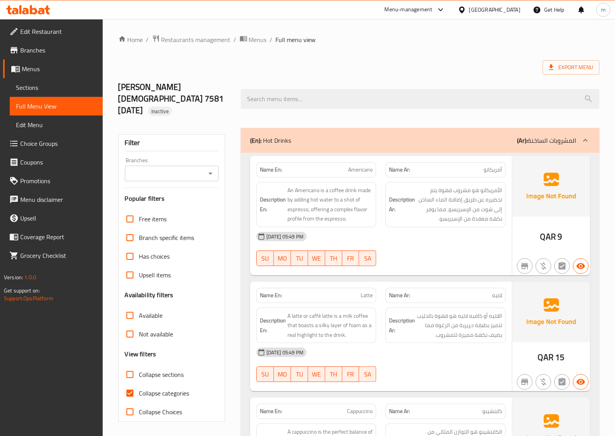
drag, startPoint x: 44, startPoint y: 86, endPoint x: 108, endPoint y: 110, distance: 68.6
click at [44, 86] on span "Sections" at bounding box center [56, 87] width 81 height 9
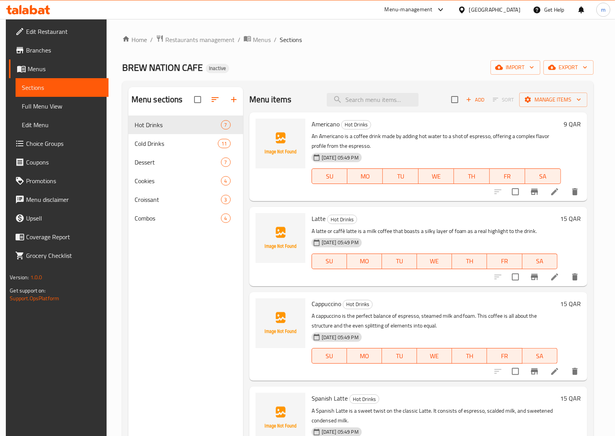
click at [22, 109] on span "Full Menu View" at bounding box center [62, 106] width 81 height 9
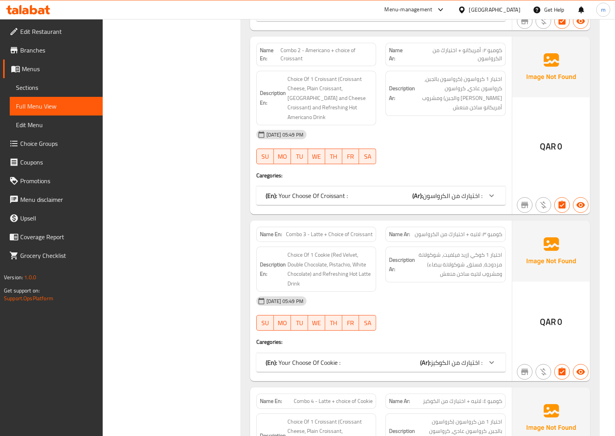
scroll to position [4561, 0]
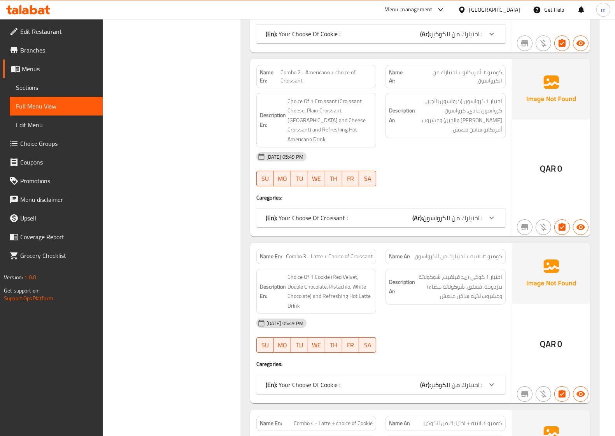
click at [58, 30] on span "Edit Restaurant" at bounding box center [58, 31] width 76 height 9
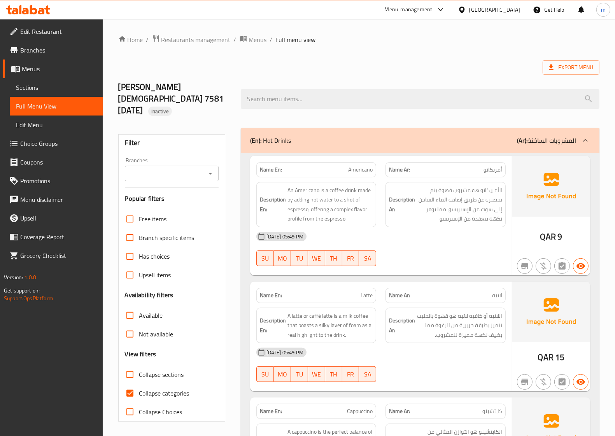
click at [38, 86] on span "Sections" at bounding box center [56, 87] width 81 height 9
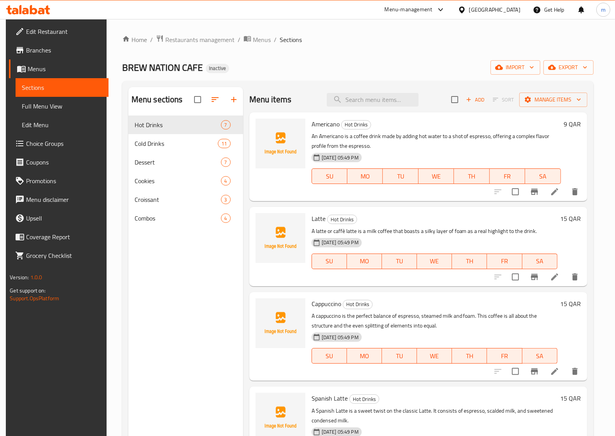
click at [43, 47] on span "Branches" at bounding box center [64, 50] width 76 height 9
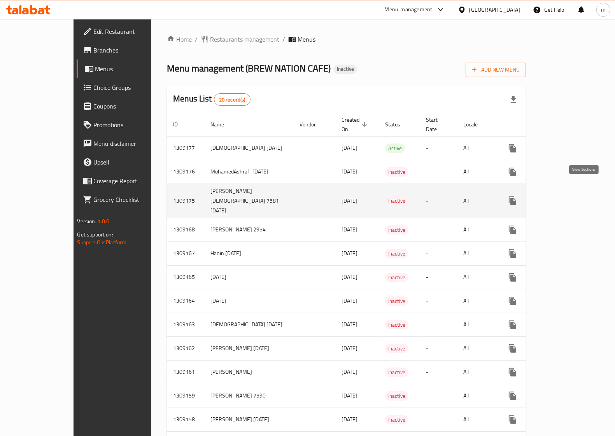
click at [574, 196] on icon "enhanced table" at bounding box center [568, 200] width 9 height 9
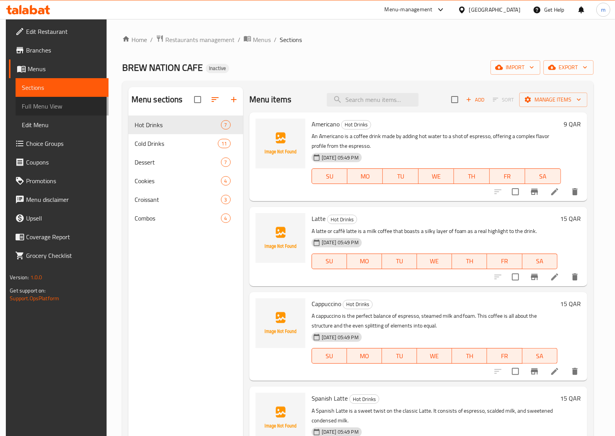
click at [36, 108] on span "Full Menu View" at bounding box center [62, 106] width 81 height 9
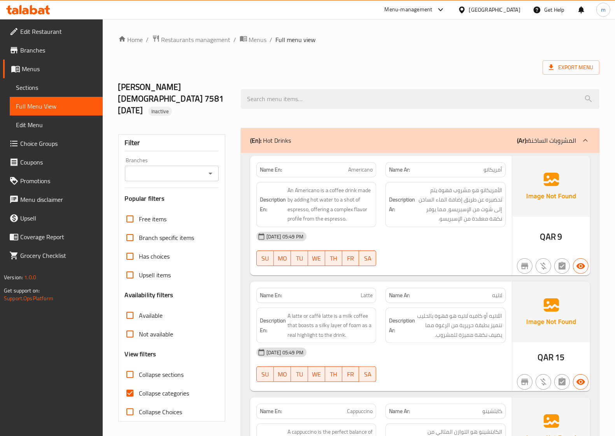
click at [49, 124] on span "Edit Menu" at bounding box center [56, 124] width 81 height 9
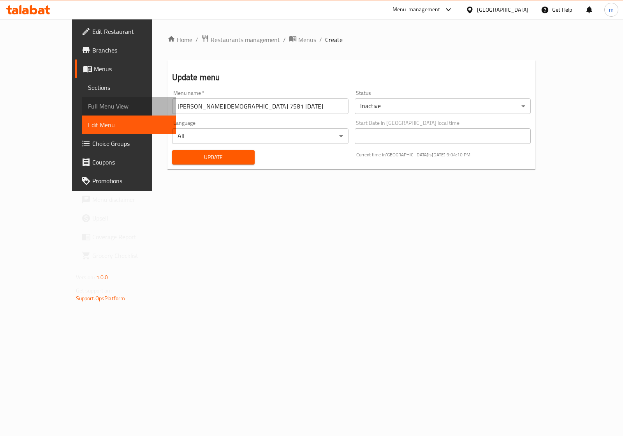
click at [82, 100] on link "Full Menu View" at bounding box center [129, 106] width 94 height 19
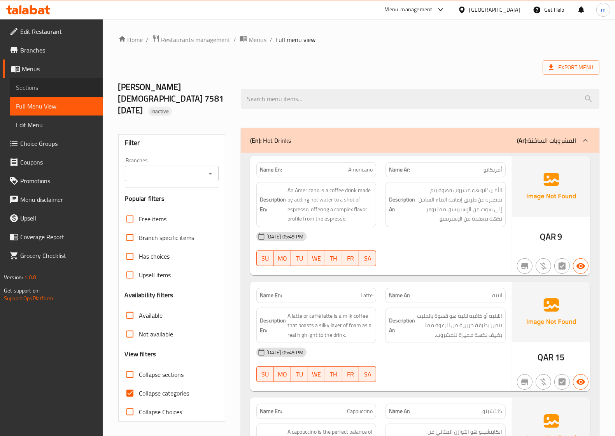
click at [39, 90] on span "Sections" at bounding box center [56, 87] width 81 height 9
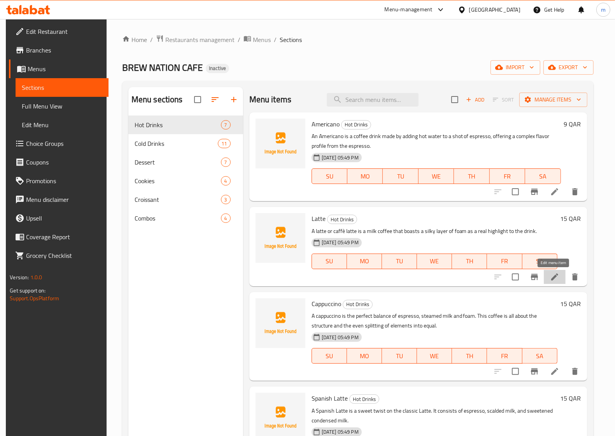
click at [553, 281] on icon at bounding box center [554, 276] width 9 height 9
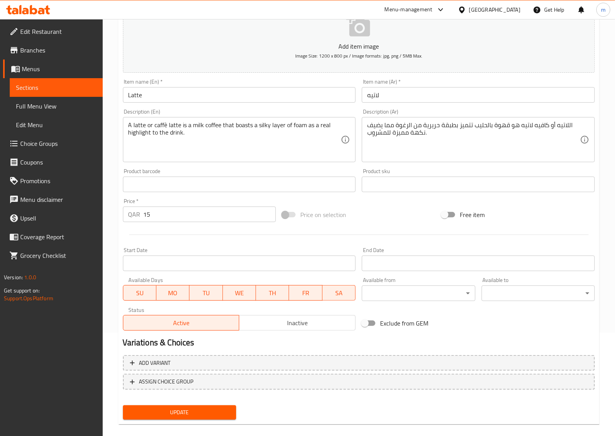
scroll to position [112, 0]
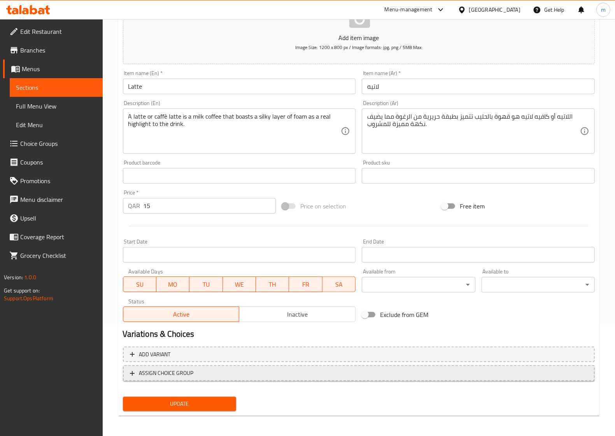
click at [192, 377] on span "ASSIGN CHOICE GROUP" at bounding box center [166, 374] width 54 height 10
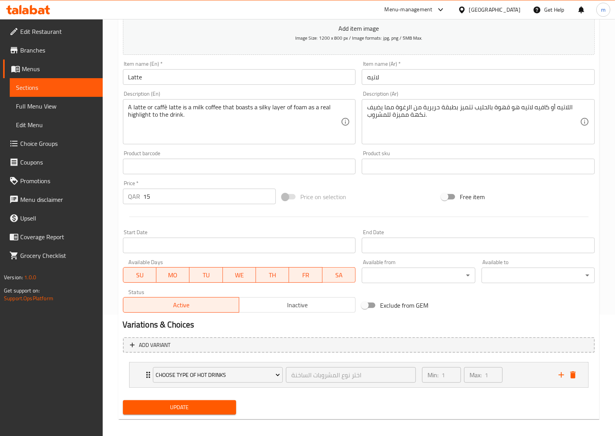
scroll to position [126, 0]
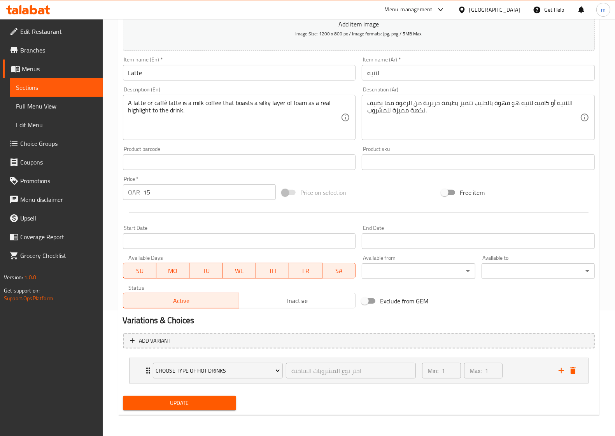
click at [288, 408] on div "Update" at bounding box center [359, 403] width 478 height 21
click at [578, 369] on icon "delete" at bounding box center [573, 370] width 9 height 9
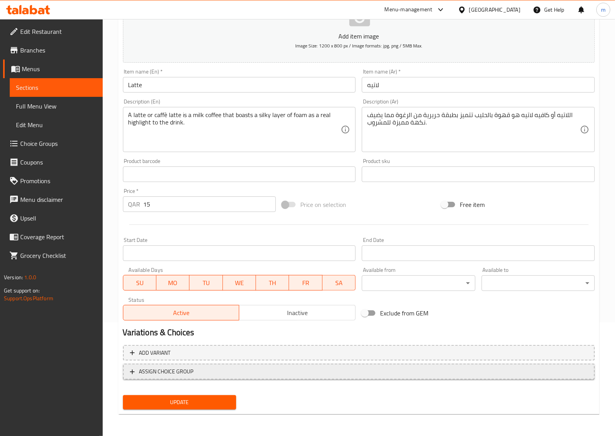
scroll to position [112, 0]
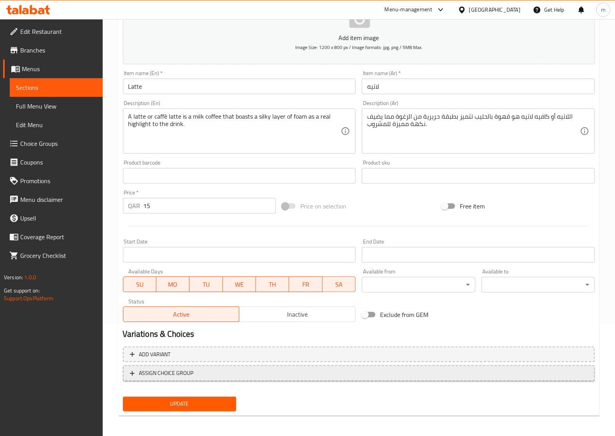
click at [193, 370] on span "ASSIGN CHOICE GROUP" at bounding box center [166, 374] width 54 height 10
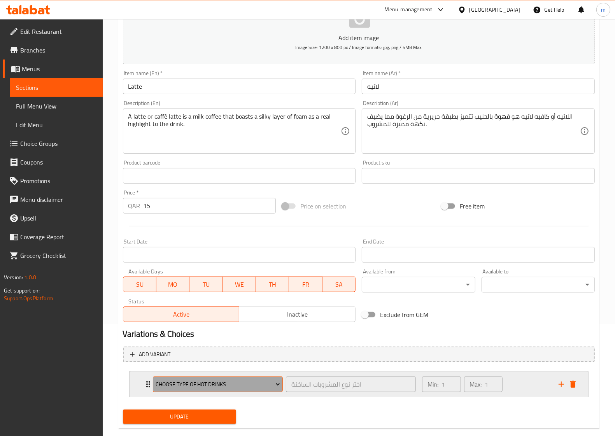
click at [264, 384] on span "choose type of hot drinks" at bounding box center [218, 385] width 125 height 10
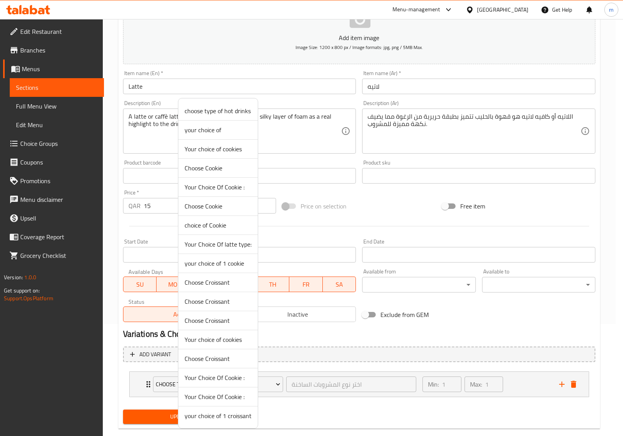
click at [403, 413] on div at bounding box center [311, 218] width 623 height 436
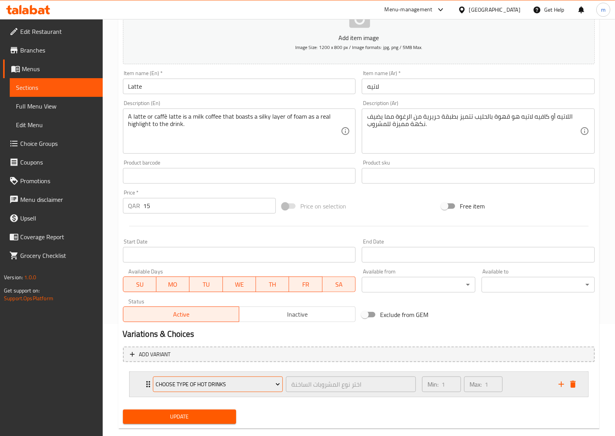
click at [263, 388] on span "choose type of hot drinks" at bounding box center [218, 385] width 125 height 10
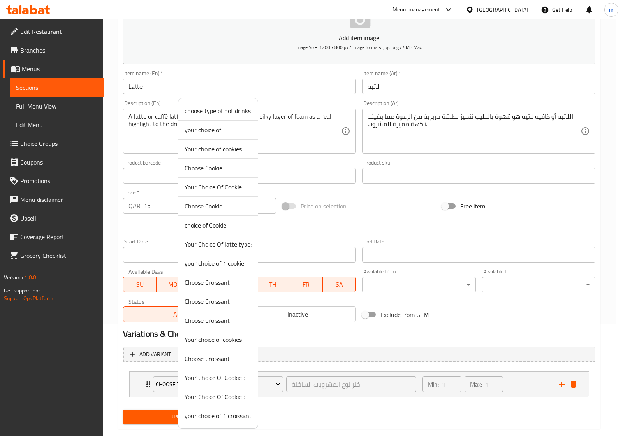
click at [237, 248] on span "Your Choice Of latte type:" at bounding box center [218, 244] width 67 height 9
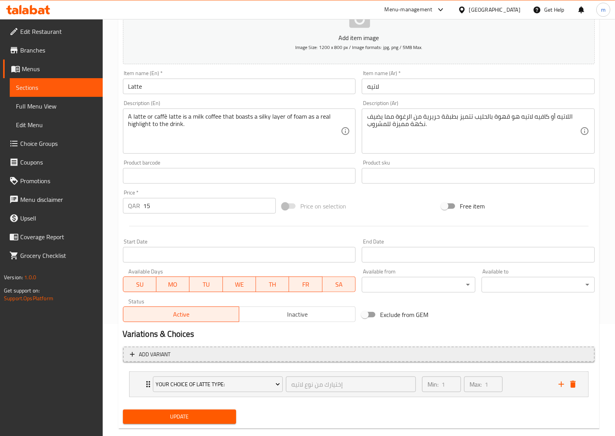
scroll to position [126, 0]
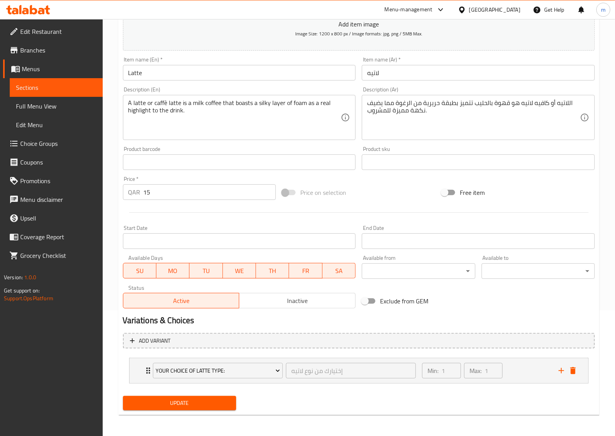
click at [43, 121] on span "Edit Menu" at bounding box center [56, 124] width 81 height 9
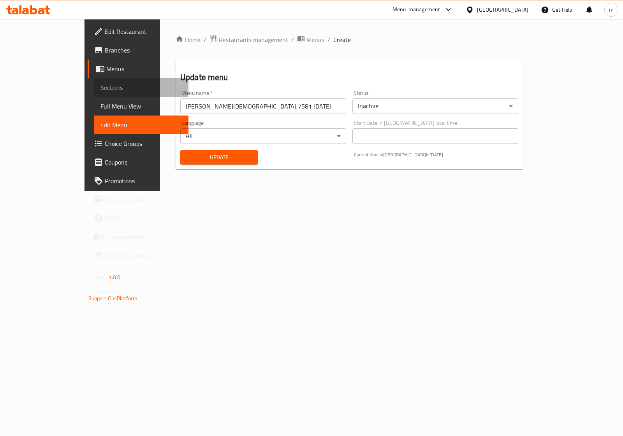
click at [100, 90] on span "Sections" at bounding box center [141, 87] width 82 height 9
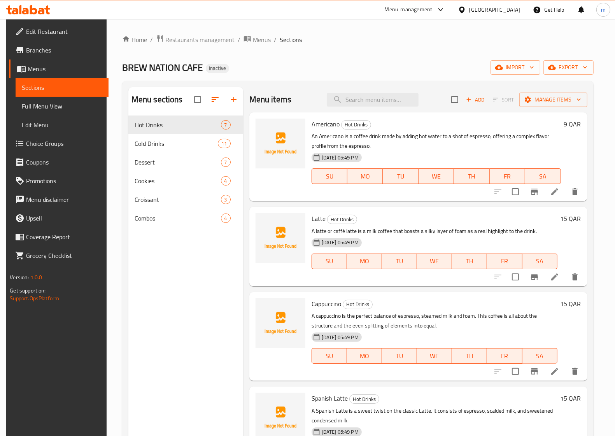
click at [46, 136] on link "Choice Groups" at bounding box center [59, 143] width 100 height 19
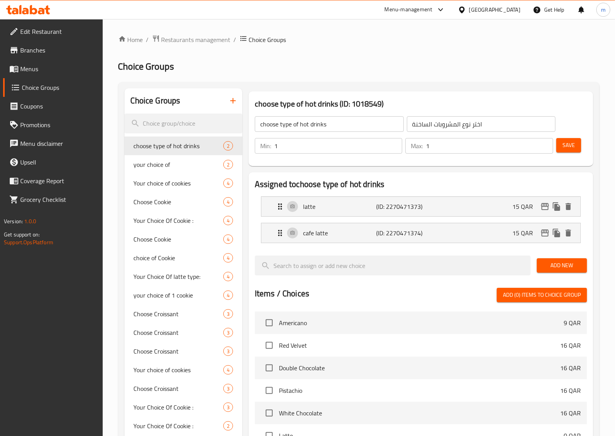
click at [234, 101] on icon "button" at bounding box center [232, 100] width 5 height 5
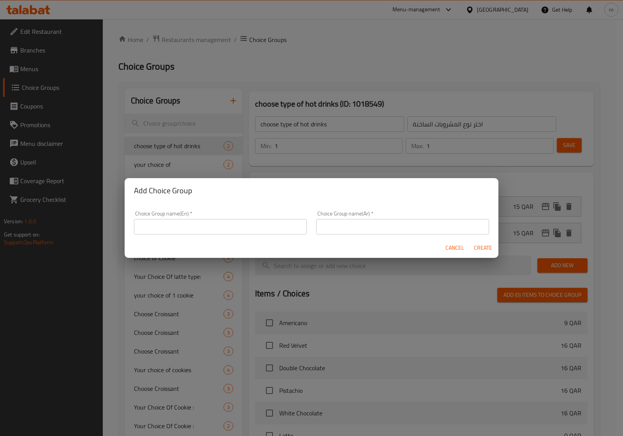
click at [214, 158] on div "Add Choice Group Choice Group name(En)   * Choice Group name(En) * Choice Group…" at bounding box center [311, 218] width 623 height 436
click at [459, 250] on span "Cancel" at bounding box center [454, 248] width 19 height 10
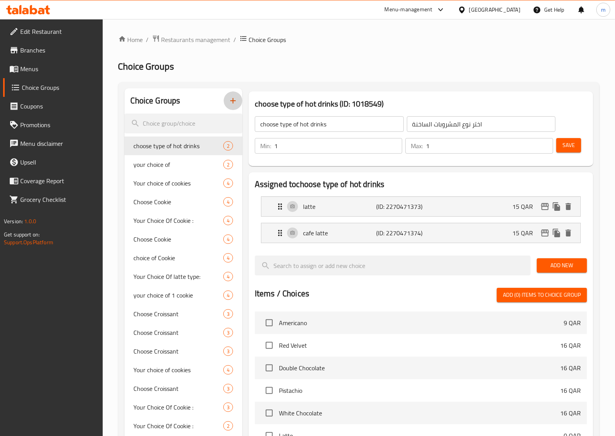
click at [228, 100] on icon "button" at bounding box center [232, 100] width 9 height 9
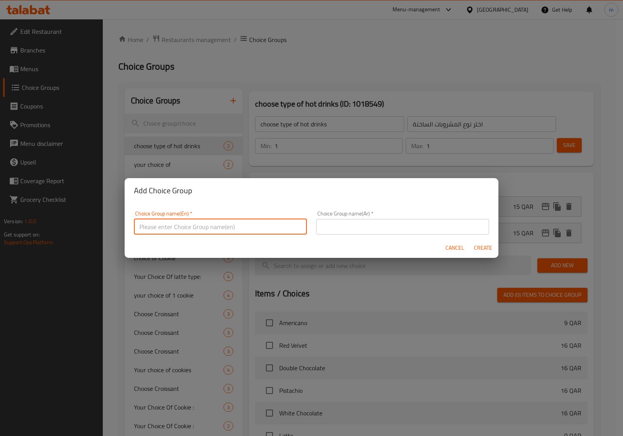
click at [219, 230] on input "text" at bounding box center [220, 227] width 173 height 16
click at [227, 227] on input "text" at bounding box center [220, 227] width 173 height 16
type input "Your Choice Of :"
click at [372, 225] on input "text" at bounding box center [402, 227] width 173 height 16
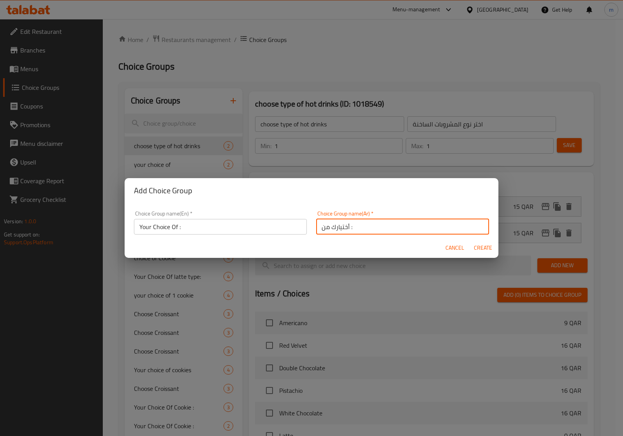
type input "أختيارك من :"
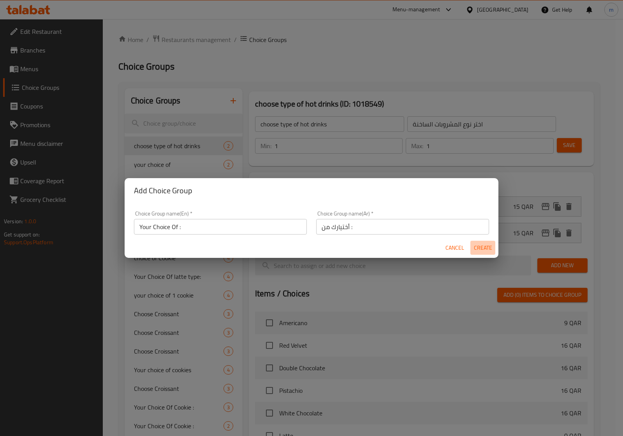
click at [477, 248] on span "Create" at bounding box center [482, 248] width 19 height 10
type input "Your Choice Of :"
type input "أختيارك من :"
type input "0"
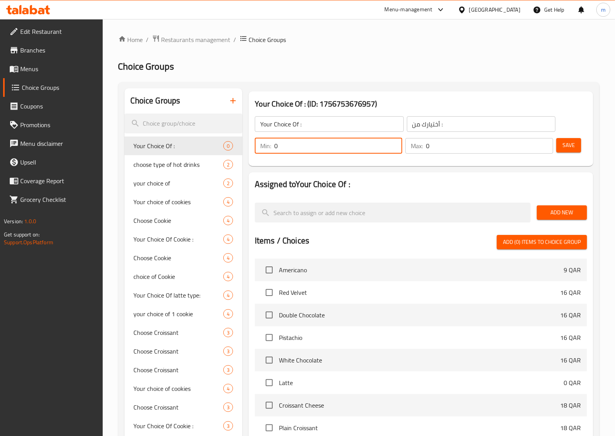
click at [357, 149] on input "0" at bounding box center [338, 146] width 128 height 16
type input "0"
type input "1"
click at [457, 149] on input "0" at bounding box center [489, 146] width 127 height 16
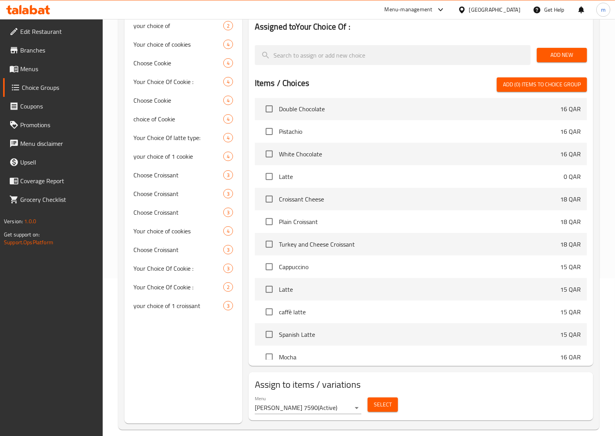
scroll to position [167, 0]
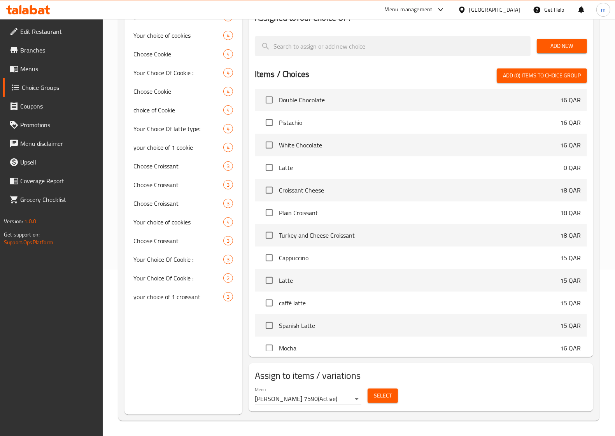
type input "1"
click at [557, 46] on span "Add New" at bounding box center [562, 46] width 38 height 10
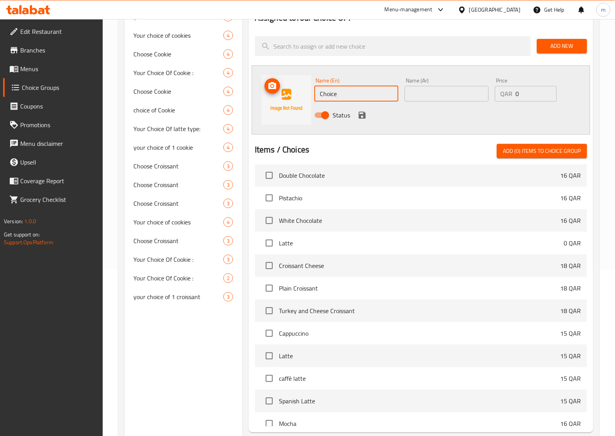
drag, startPoint x: 385, startPoint y: 96, endPoint x: 303, endPoint y: 96, distance: 81.7
click at [303, 96] on div "Name (En) Choice Name (En) Name (Ar) Name (Ar) Price QAR 0 Price Status" at bounding box center [421, 99] width 339 height 69
type input "م"
click at [362, 96] on input "latt" at bounding box center [357, 94] width 84 height 16
type input "latte"
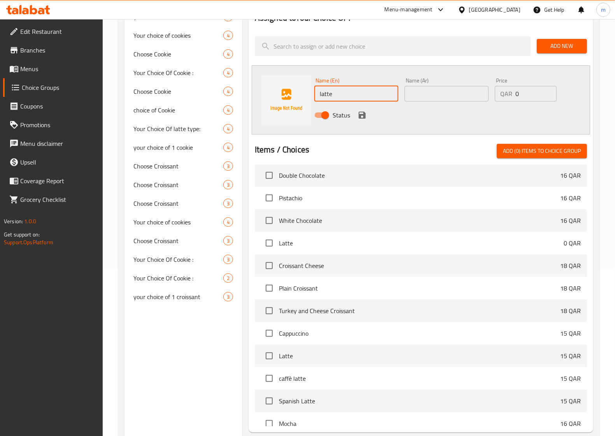
click at [436, 93] on input "text" at bounding box center [447, 94] width 84 height 16
type input "لاتيه"
click at [559, 41] on span "Add New" at bounding box center [562, 46] width 38 height 10
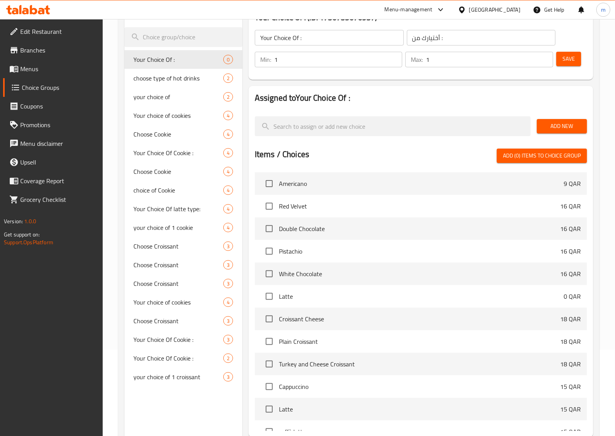
scroll to position [69, 0]
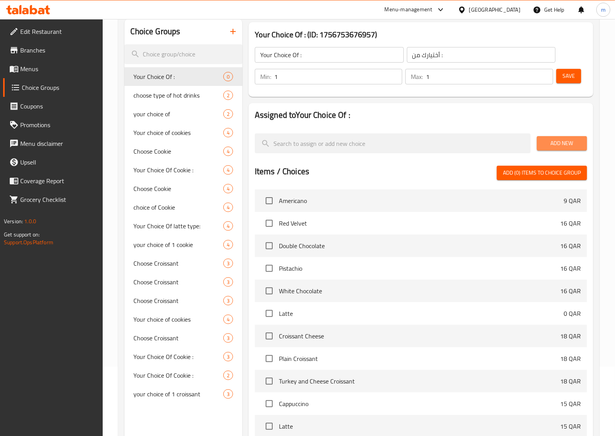
click at [554, 143] on span "Add New" at bounding box center [562, 144] width 38 height 10
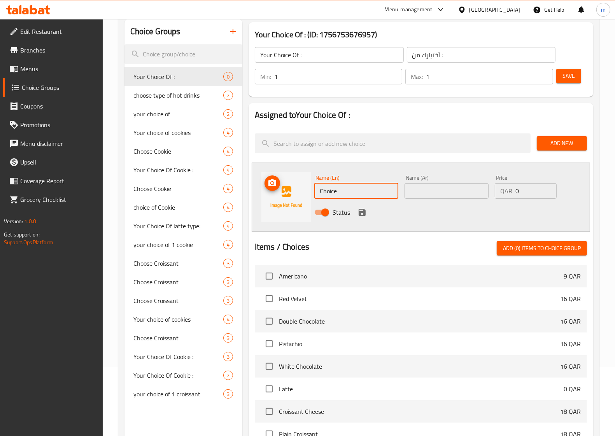
drag, startPoint x: 373, startPoint y: 196, endPoint x: 282, endPoint y: 204, distance: 90.7
click at [282, 204] on div "Name (En) Choice Name (En) Name (Ar) Name (Ar) Price QAR 0 Price Status" at bounding box center [421, 197] width 339 height 69
type input "ؤ"
click at [425, 189] on input "text" at bounding box center [447, 191] width 84 height 16
type input "ك"
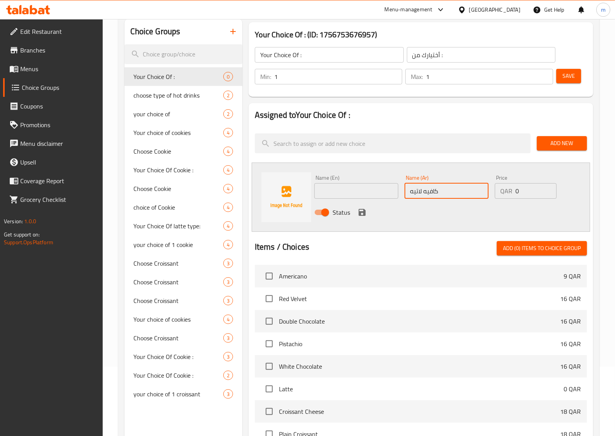
type input "كافيه لاتيه"
click at [392, 192] on input "text" at bounding box center [357, 191] width 84 height 16
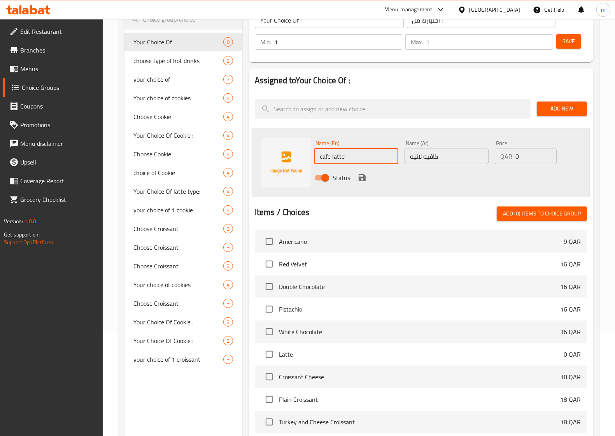
scroll to position [96, 0]
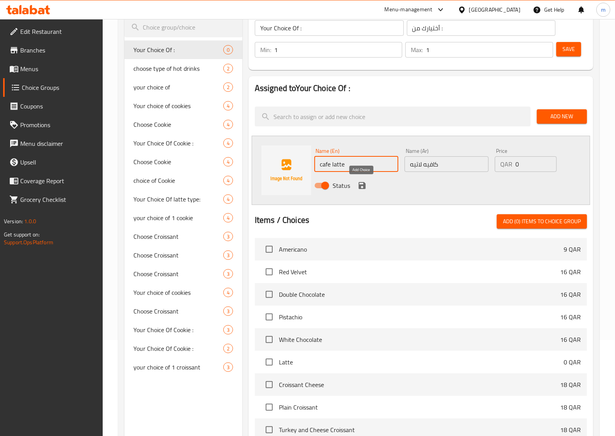
type input "cafe latte"
click at [365, 188] on icon "save" at bounding box center [362, 185] width 7 height 7
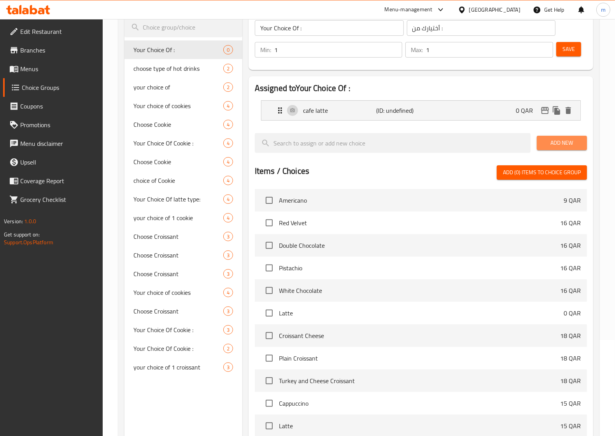
click at [567, 143] on span "Add New" at bounding box center [562, 143] width 38 height 10
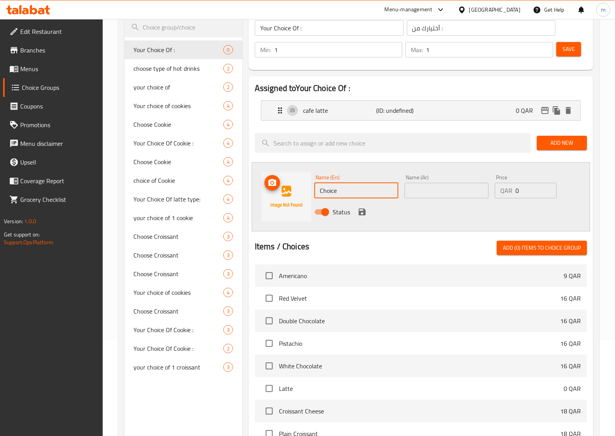
drag, startPoint x: 351, startPoint y: 191, endPoint x: 271, endPoint y: 199, distance: 81.0
click at [271, 199] on div "Name (En) Choice Name (En) Name (Ar) Name (Ar) Price QAR 0 Price Status" at bounding box center [421, 196] width 339 height 69
type input "latte"
click at [438, 188] on input "text" at bounding box center [447, 191] width 84 height 16
type input "لاتيه"
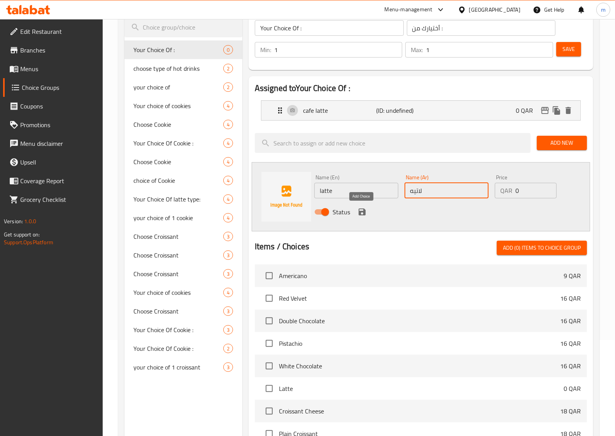
click at [363, 217] on button "save" at bounding box center [363, 212] width 12 height 12
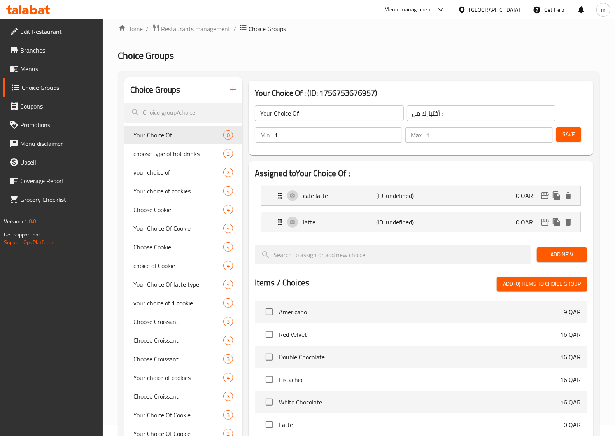
scroll to position [0, 0]
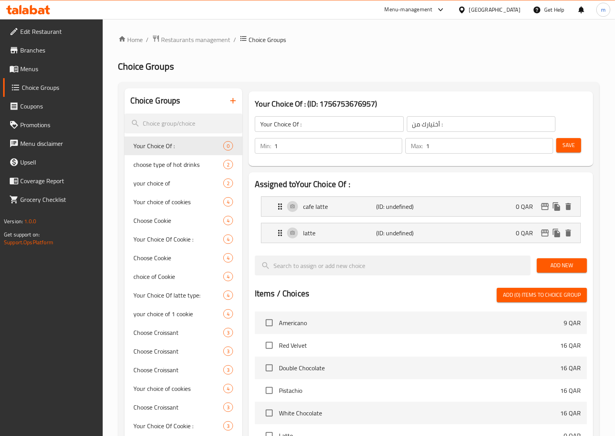
click at [563, 145] on span "Save" at bounding box center [569, 146] width 12 height 10
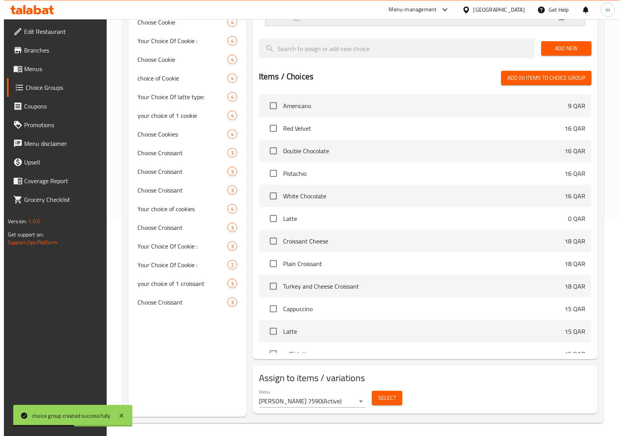
scroll to position [220, 0]
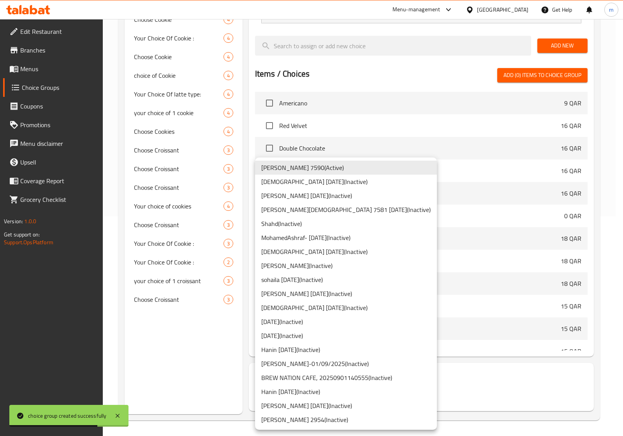
click at [345, 216] on body "choice group created successfully ​ Menu-management Qatar Get Help m Edit Resta…" at bounding box center [311, 7] width 623 height 417
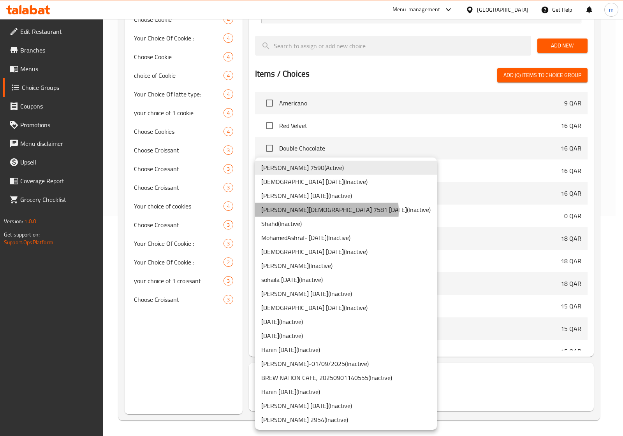
click at [319, 211] on li "mohamed islam 7581 1/9/2025 ( Inactive )" at bounding box center [346, 210] width 182 height 14
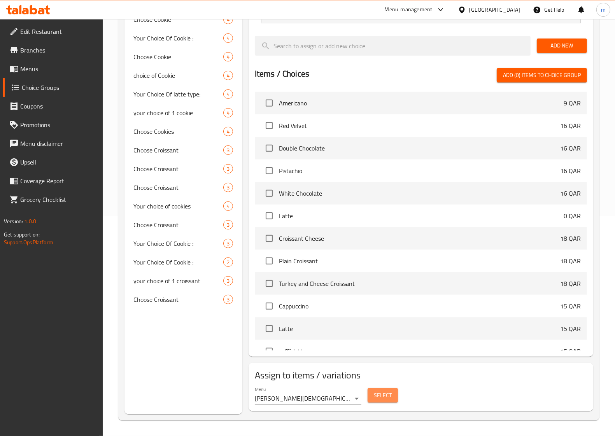
click at [393, 397] on button "Select" at bounding box center [383, 395] width 30 height 14
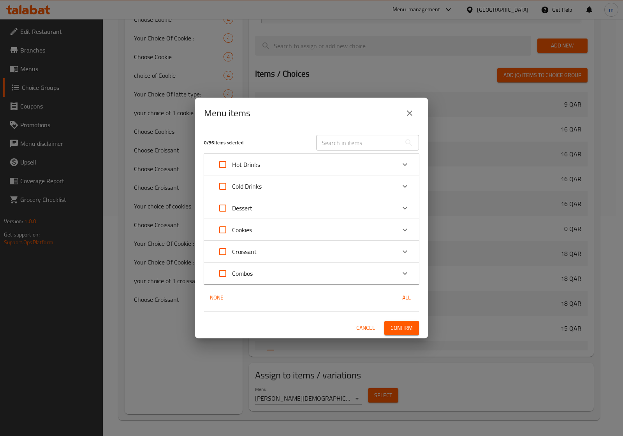
click at [236, 171] on div "Hot Drinks" at bounding box center [236, 164] width 47 height 19
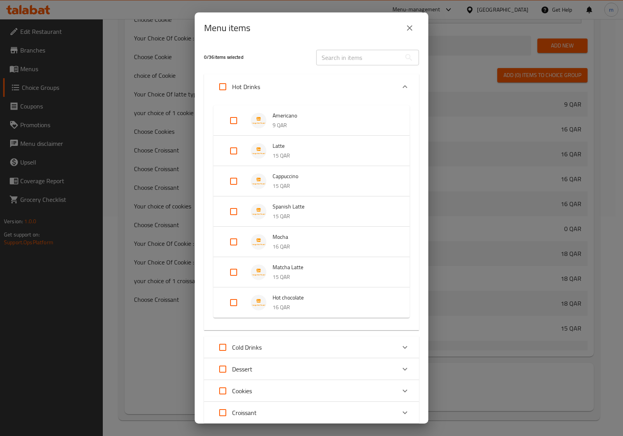
click at [242, 154] on input "Expand" at bounding box center [233, 151] width 19 height 19
checkbox input "true"
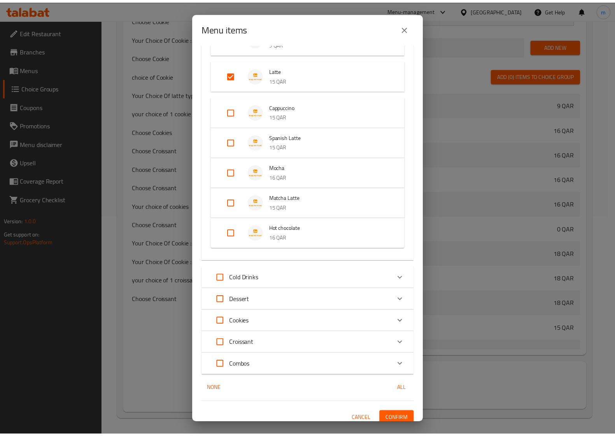
scroll to position [88, 0]
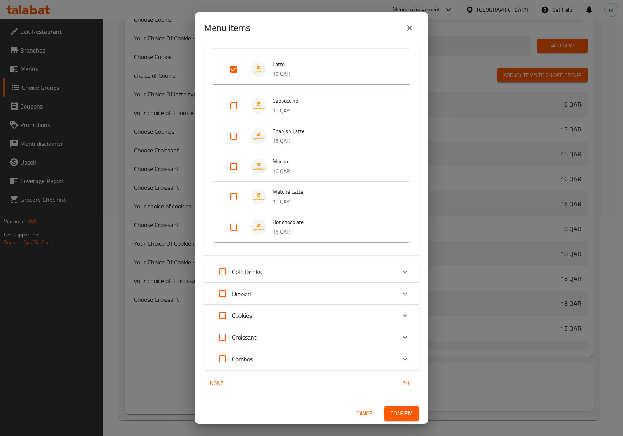
click at [405, 413] on span "Confirm" at bounding box center [401, 414] width 22 height 10
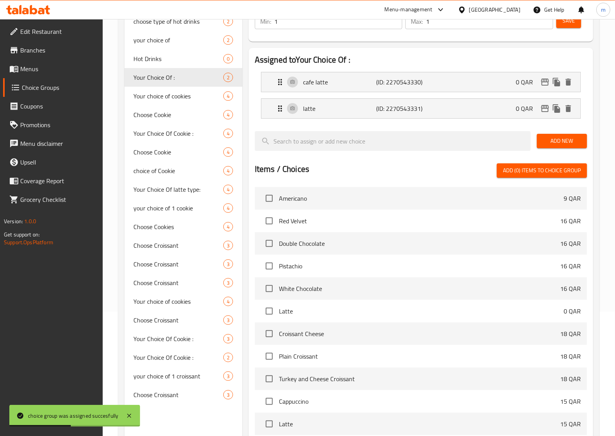
scroll to position [123, 0]
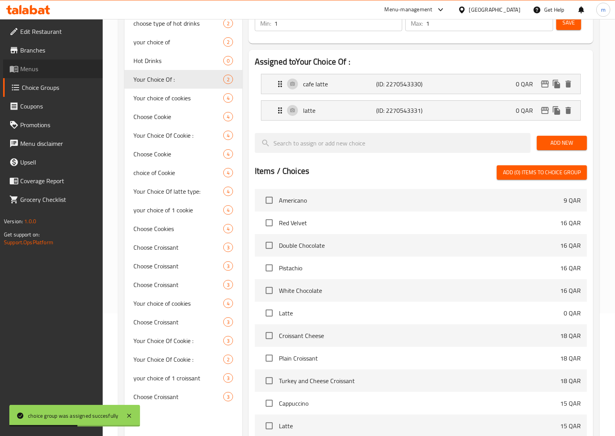
click at [49, 67] on span "Menus" at bounding box center [58, 68] width 76 height 9
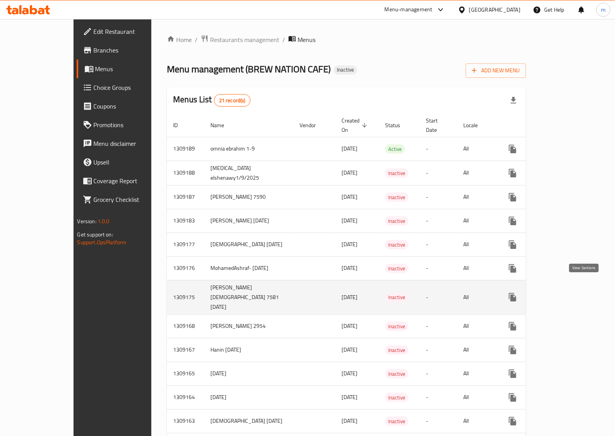
click at [574, 293] on icon "enhanced table" at bounding box center [568, 297] width 9 height 9
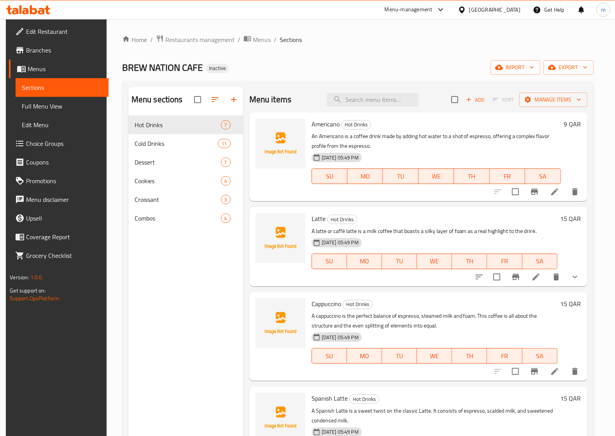
click at [540, 278] on li at bounding box center [536, 277] width 22 height 14
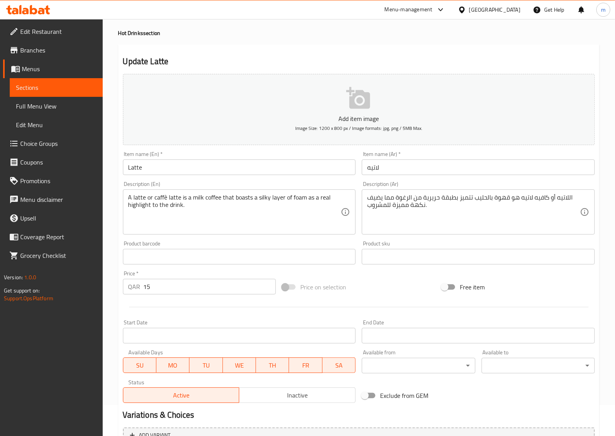
scroll to position [126, 0]
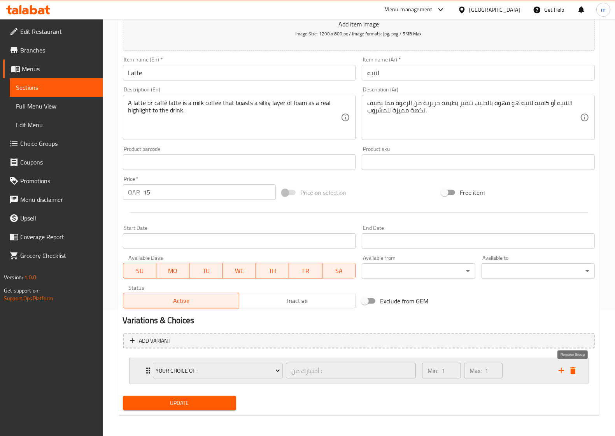
click at [572, 366] on icon "delete" at bounding box center [573, 370] width 9 height 9
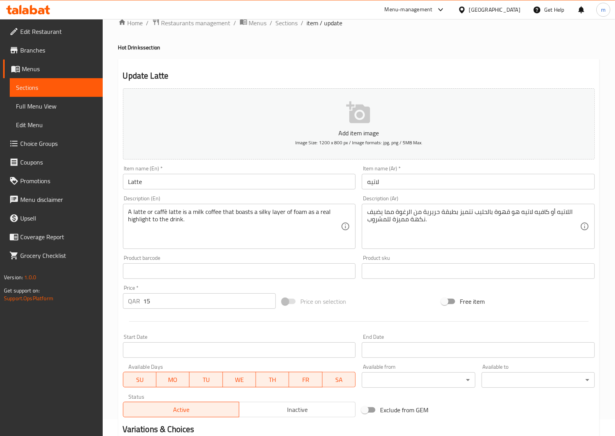
scroll to position [15, 0]
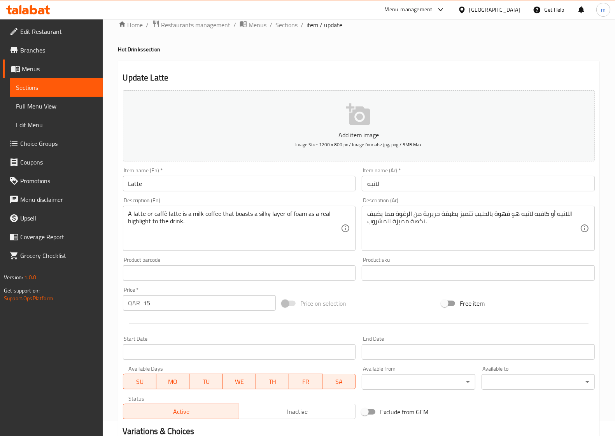
click at [31, 75] on link "Menus" at bounding box center [53, 69] width 100 height 19
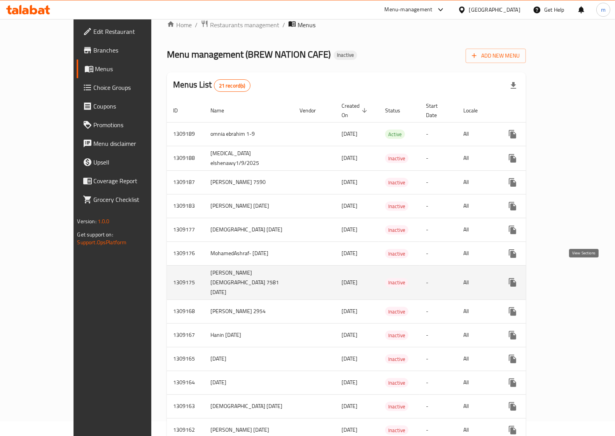
click at [574, 278] on icon "enhanced table" at bounding box center [568, 282] width 9 height 9
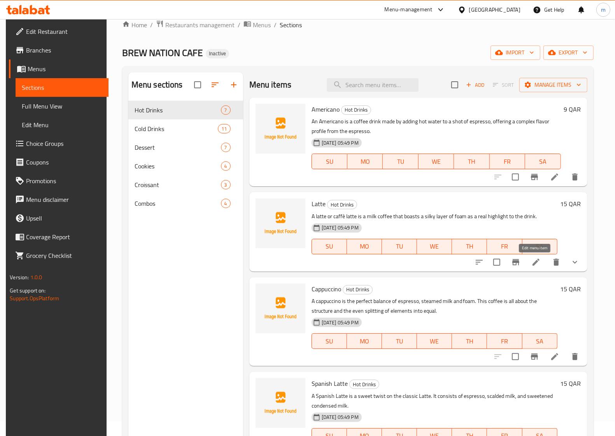
click at [534, 263] on icon at bounding box center [536, 262] width 7 height 7
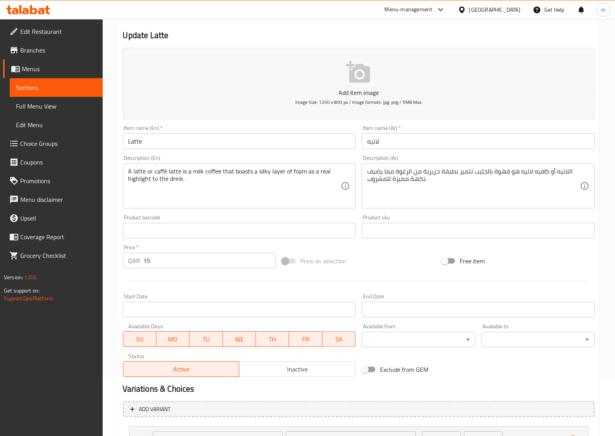
scroll to position [28, 0]
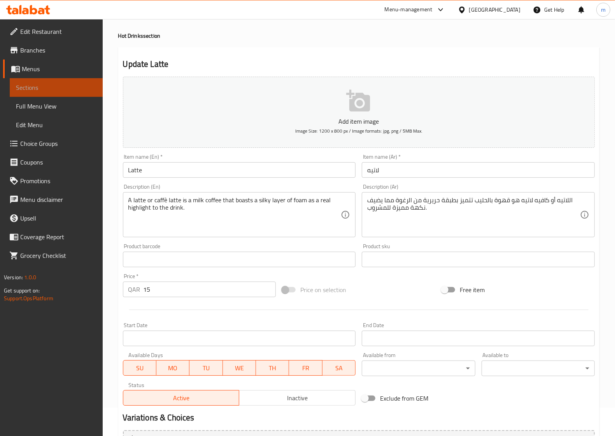
click at [28, 93] on link "Sections" at bounding box center [56, 87] width 93 height 19
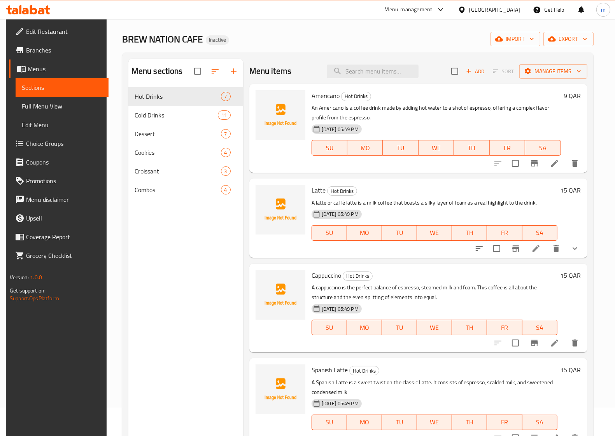
click at [25, 102] on span "Full Menu View" at bounding box center [62, 106] width 81 height 9
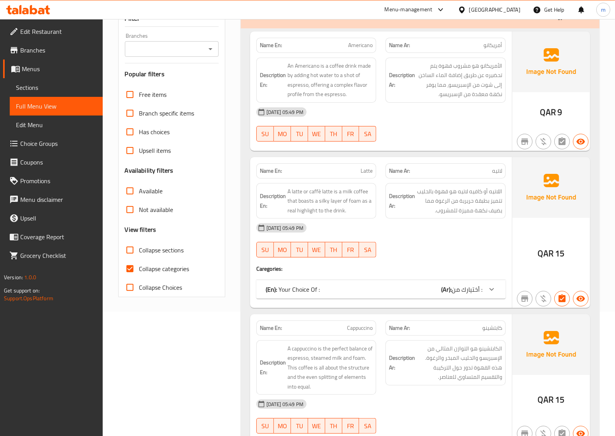
scroll to position [126, 0]
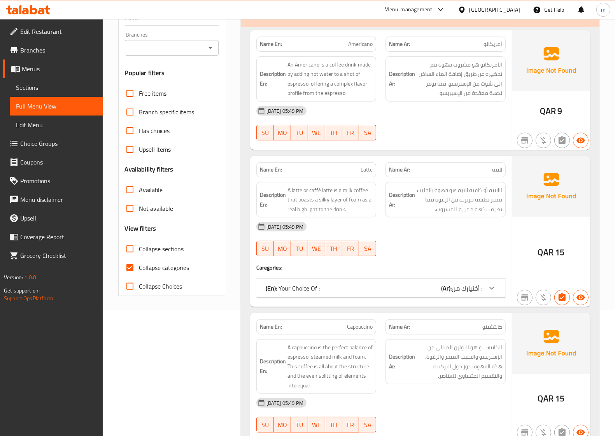
click at [293, 286] on div "(En): Your Choice Of : (Ar): أختيارك من :" at bounding box center [382, 288] width 250 height 19
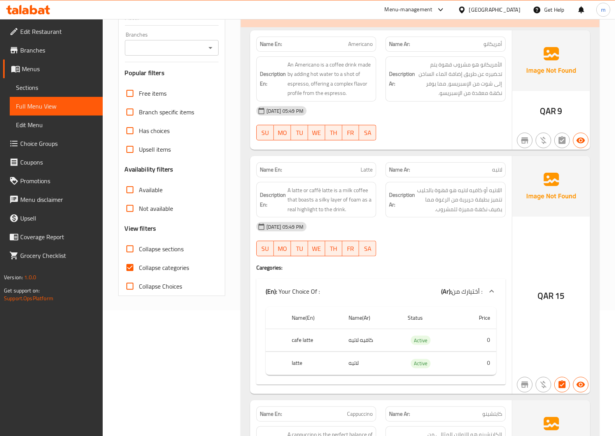
click at [132, 258] on input "Collapse categories" at bounding box center [130, 267] width 19 height 19
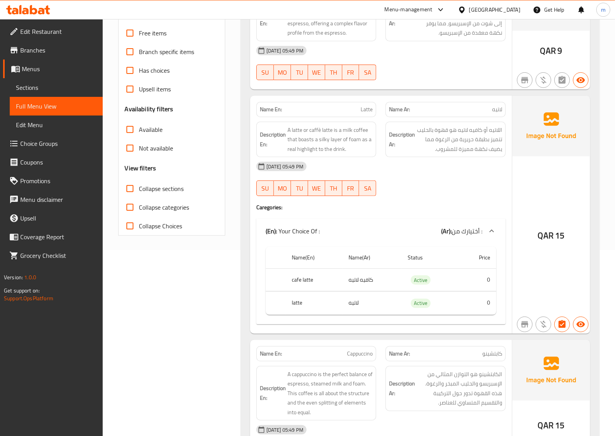
scroll to position [243, 0]
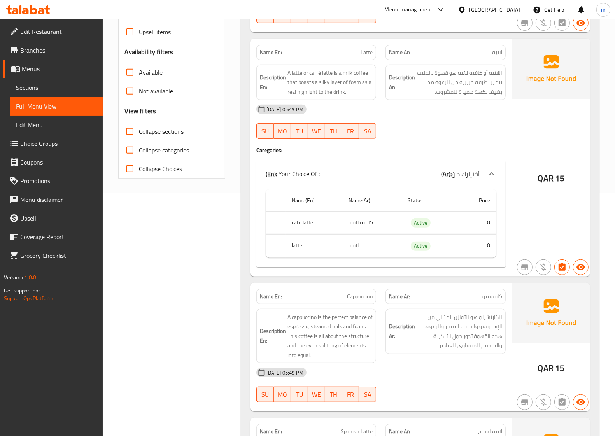
click at [495, 169] on icon at bounding box center [491, 173] width 9 height 9
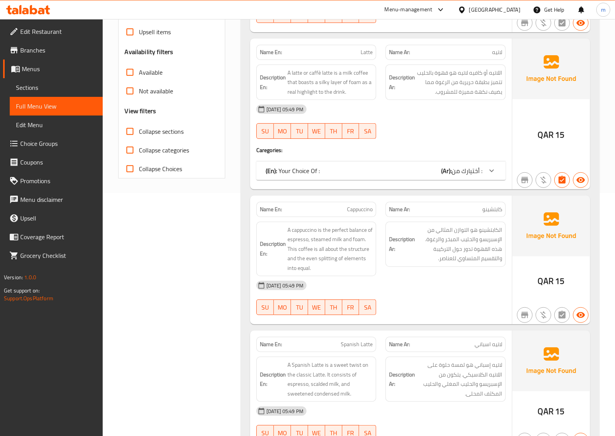
click at [495, 166] on icon at bounding box center [491, 170] width 9 height 9
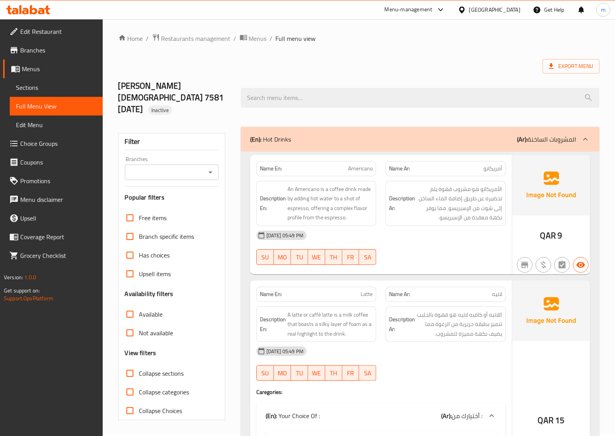
scroll to position [0, 0]
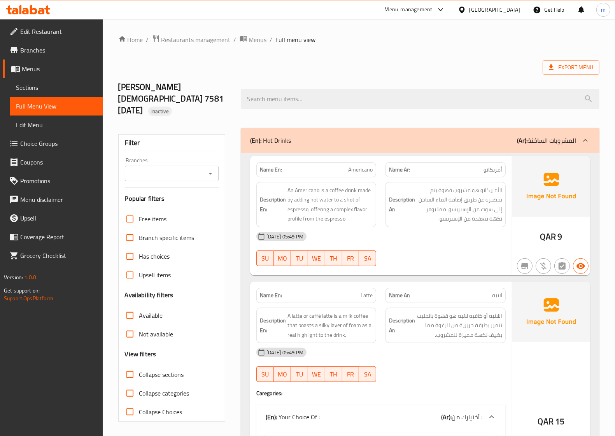
click at [186, 389] on span "Collapse categories" at bounding box center [164, 393] width 50 height 9
click at [139, 384] on input "Collapse categories" at bounding box center [130, 393] width 19 height 19
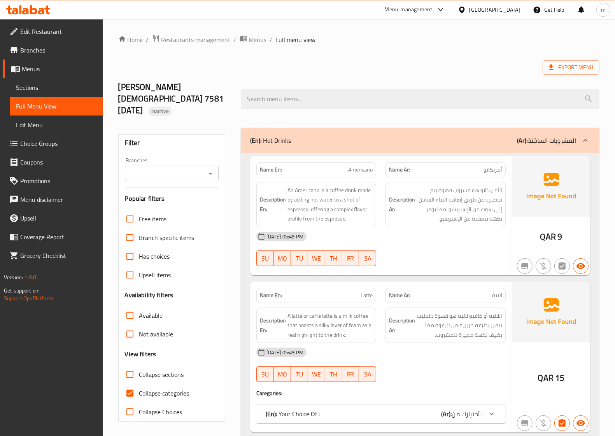
click at [186, 389] on span "Collapse categories" at bounding box center [164, 393] width 50 height 9
click at [139, 384] on input "Collapse categories" at bounding box center [130, 393] width 19 height 19
checkbox input "false"
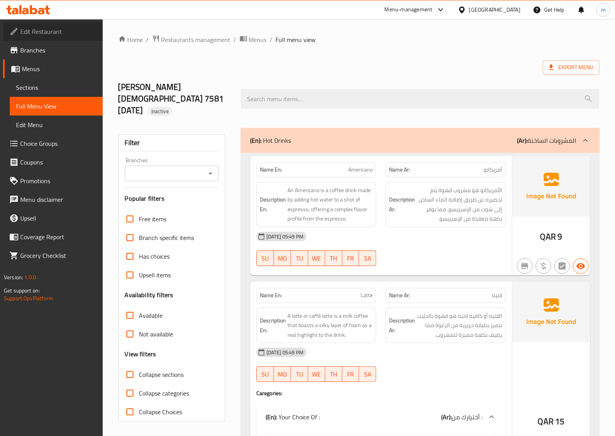
click at [49, 32] on span "Edit Restaurant" at bounding box center [58, 31] width 76 height 9
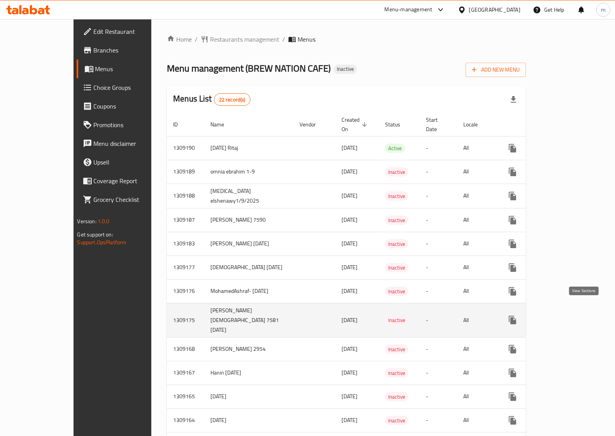
click at [574, 316] on icon "enhanced table" at bounding box center [568, 320] width 9 height 9
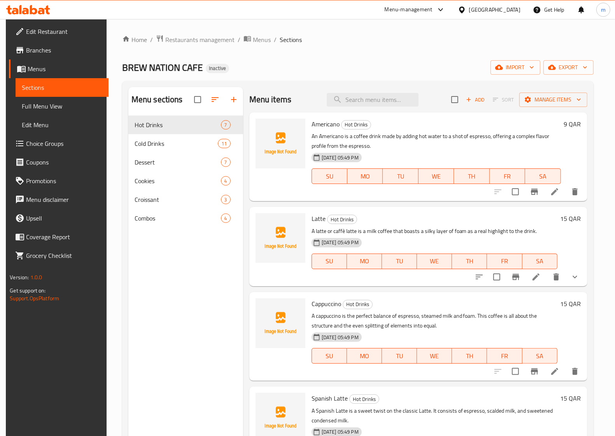
click at [44, 105] on span "Full Menu View" at bounding box center [62, 106] width 81 height 9
